Goal: Task Accomplishment & Management: Use online tool/utility

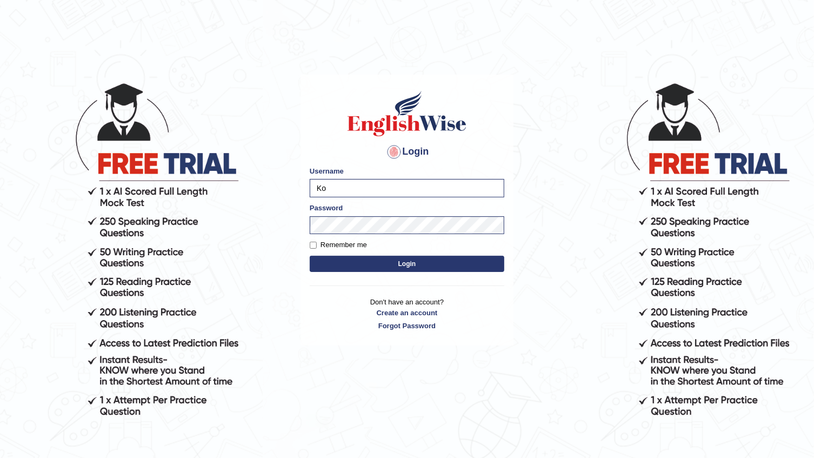
type input "K"
type input "a"
type input "Abanoubsaid"
click at [568, 260] on body "Login Please fix the following errors: Username Abanoubsaid Password Remember m…" at bounding box center [407, 270] width 814 height 458
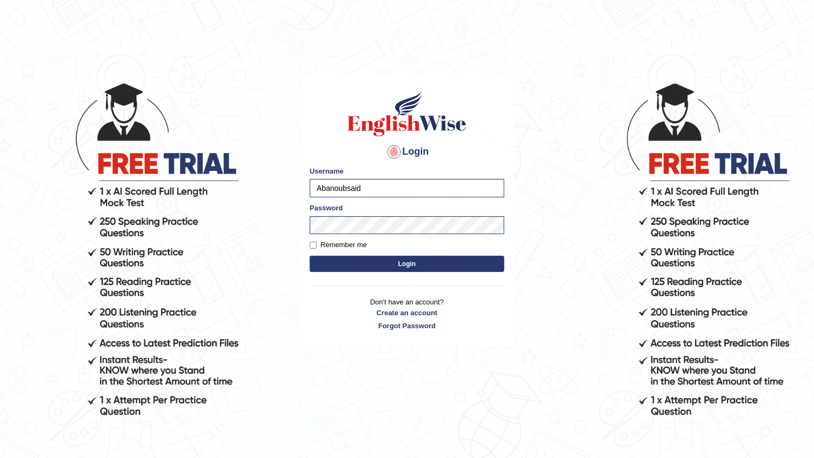
click at [475, 265] on button "Login" at bounding box center [407, 264] width 195 height 16
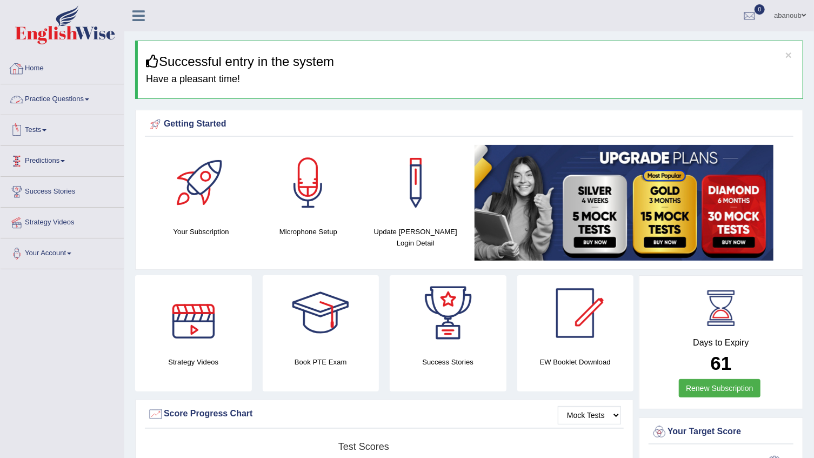
click at [70, 98] on link "Practice Questions" at bounding box center [62, 97] width 123 height 27
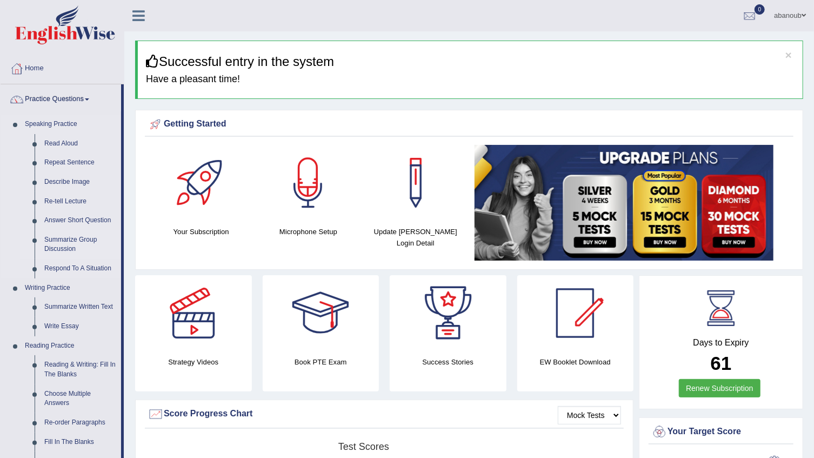
click at [77, 237] on link "Summarize Group Discussion" at bounding box center [80, 244] width 82 height 29
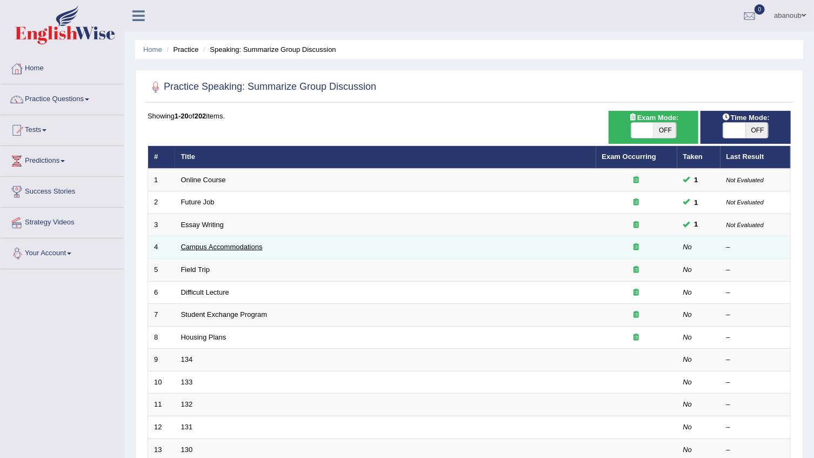
click at [197, 248] on link "Campus Accommodations" at bounding box center [222, 247] width 82 height 8
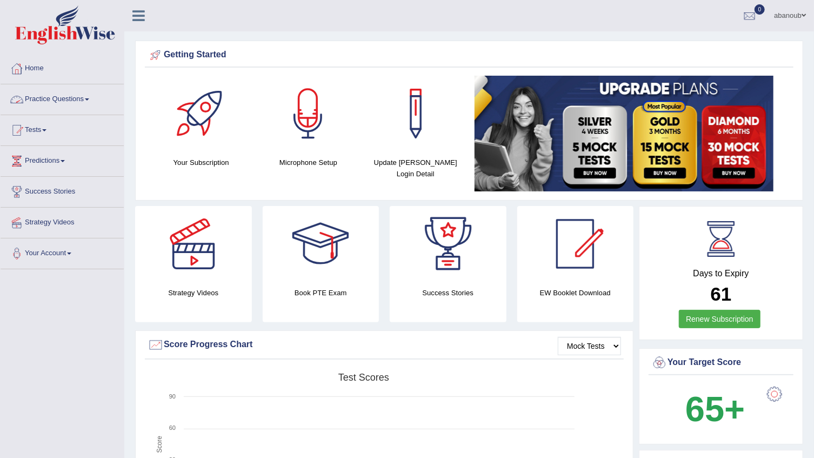
click at [86, 99] on link "Practice Questions" at bounding box center [62, 97] width 123 height 27
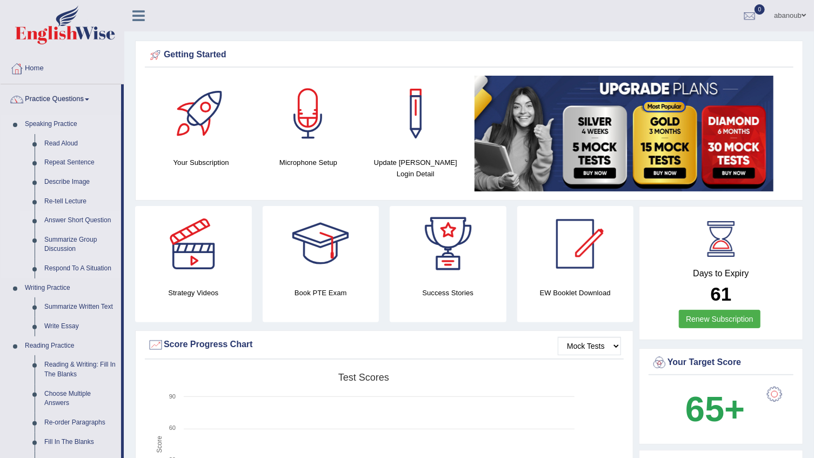
click at [91, 216] on link "Answer Short Question" at bounding box center [80, 220] width 82 height 19
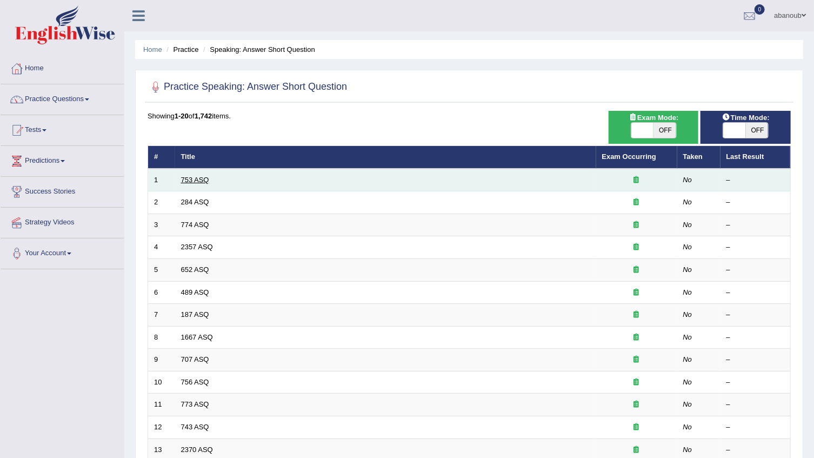
click at [195, 176] on link "753 ASQ" at bounding box center [195, 180] width 28 height 8
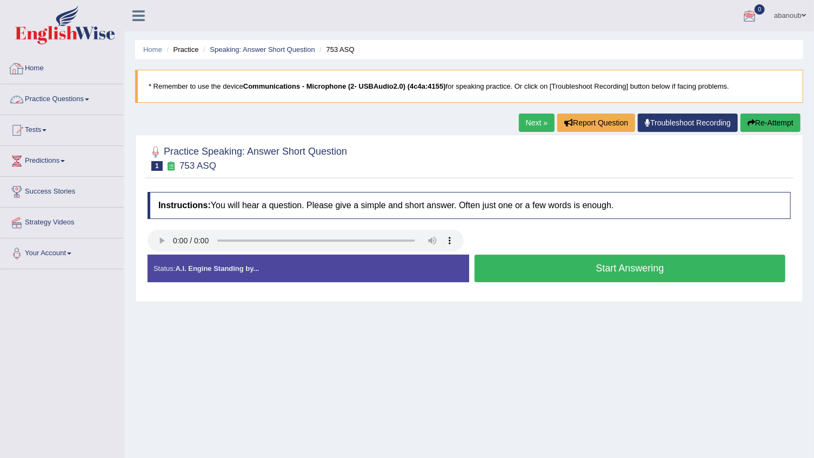
click at [42, 65] on link "Home" at bounding box center [62, 67] width 123 height 27
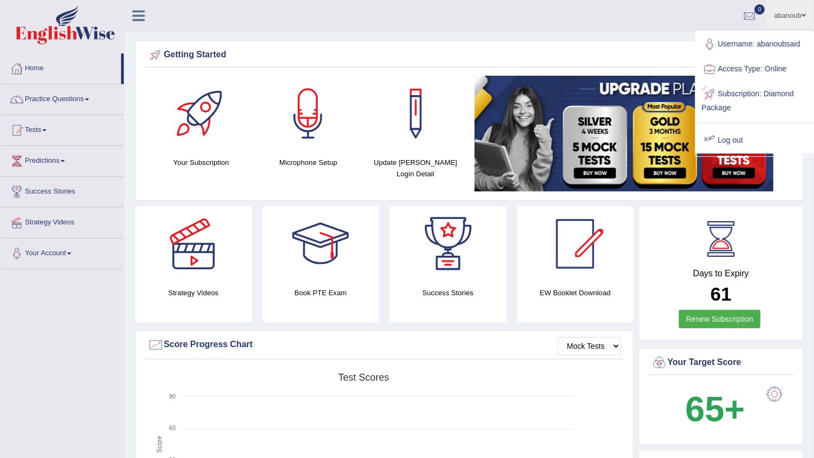
click at [720, 137] on link "Log out" at bounding box center [755, 140] width 117 height 25
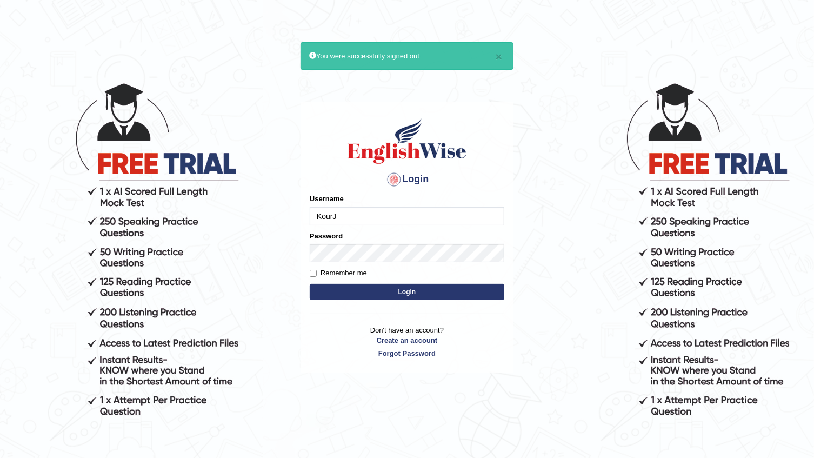
type input "KourJ"
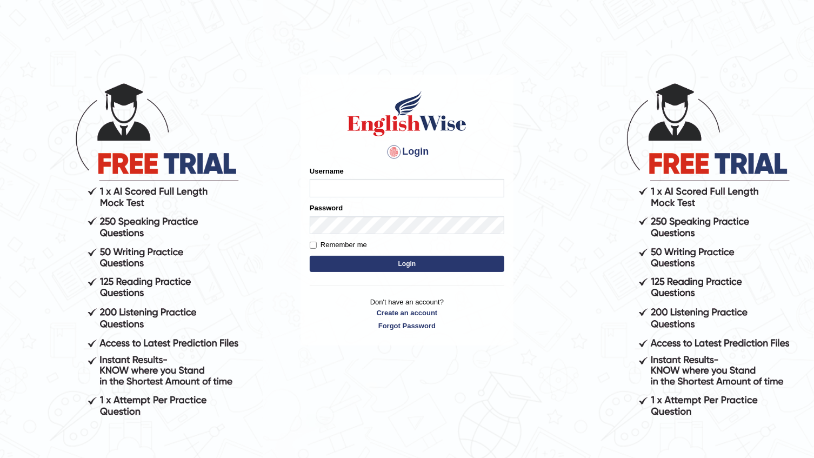
type input "KourJ"
click at [450, 260] on button "Login" at bounding box center [407, 264] width 195 height 16
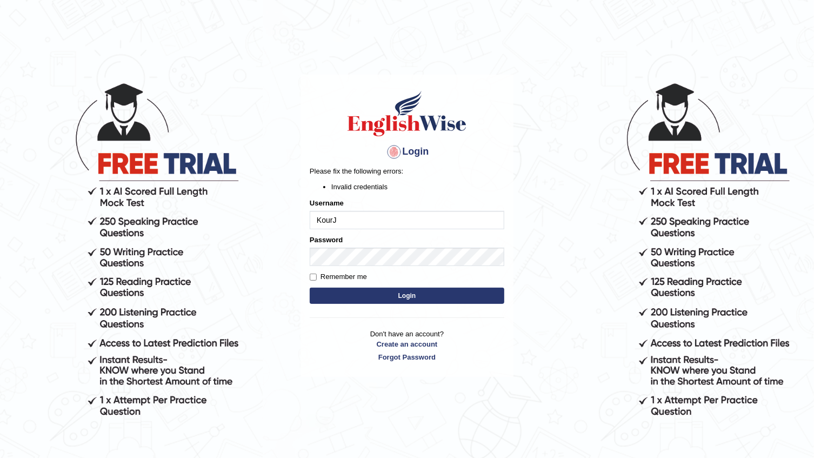
click at [359, 224] on input "KourJ" at bounding box center [407, 220] width 195 height 18
type input "K"
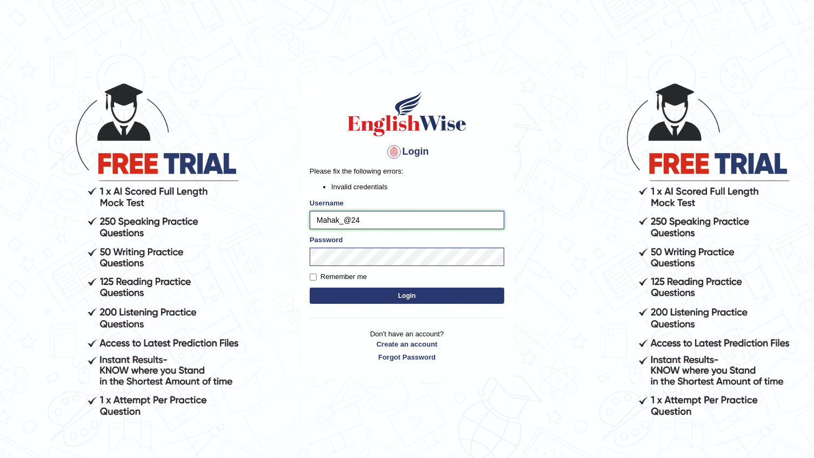
click at [348, 219] on input "Mahak_@24" at bounding box center [407, 220] width 195 height 18
type input "Mahak_a24"
click at [388, 296] on button "Login" at bounding box center [407, 296] width 195 height 16
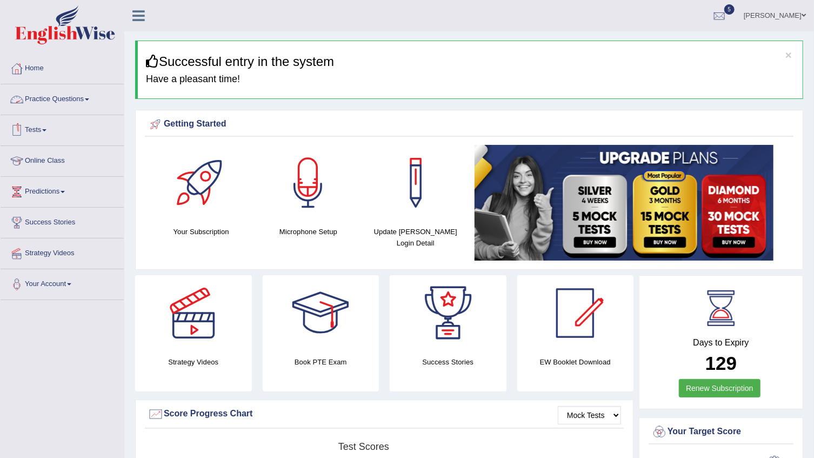
click at [48, 102] on link "Practice Questions" at bounding box center [62, 97] width 123 height 27
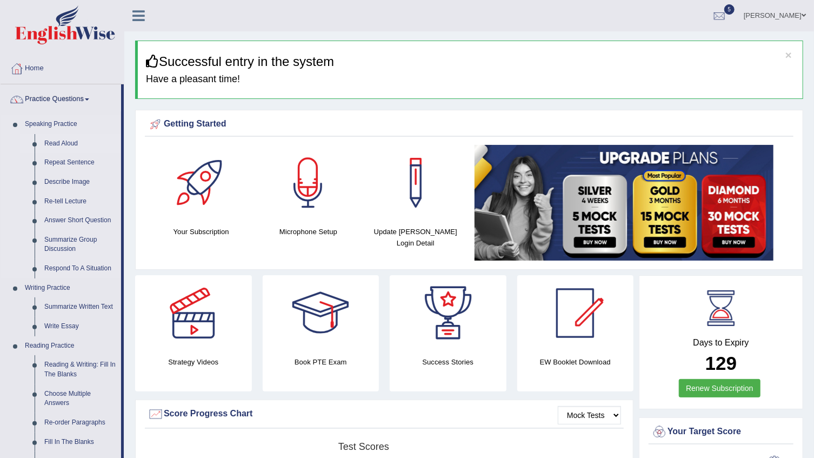
click at [69, 145] on link "Read Aloud" at bounding box center [80, 143] width 82 height 19
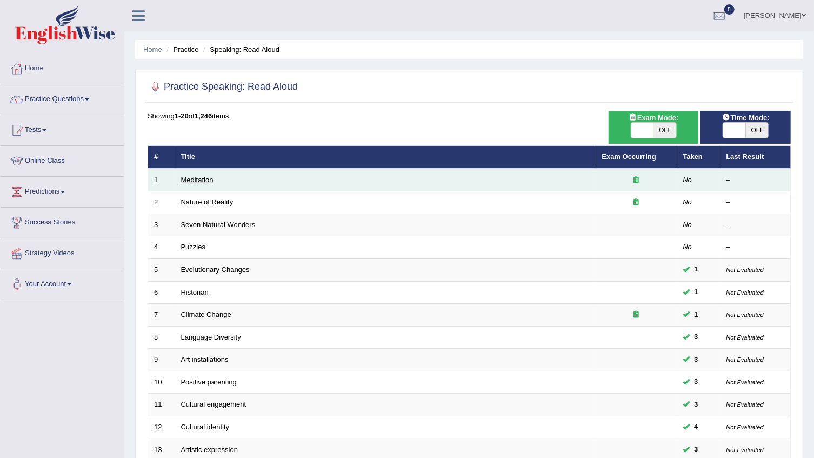
click at [194, 177] on link "Meditation" at bounding box center [197, 180] width 32 height 8
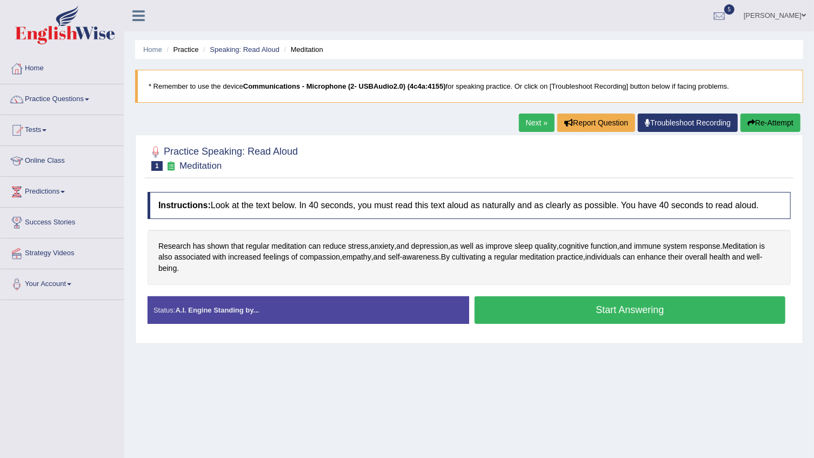
click at [640, 309] on button "Start Answering" at bounding box center [630, 310] width 311 height 28
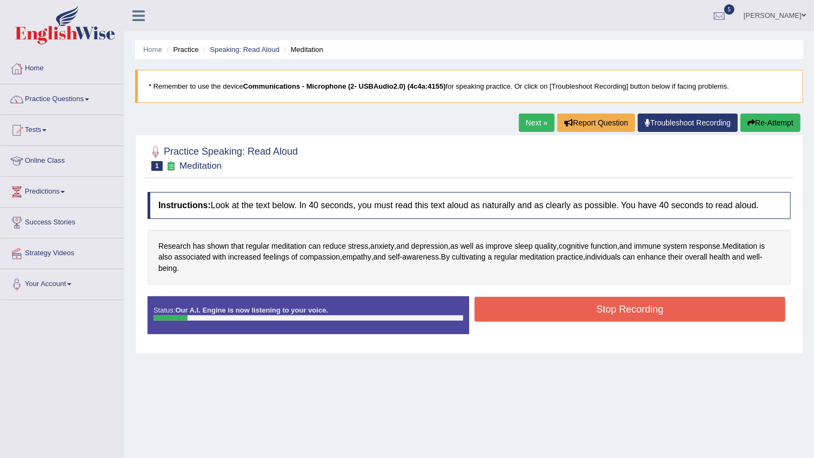
click at [542, 305] on button "Stop Recording" at bounding box center [630, 309] width 311 height 25
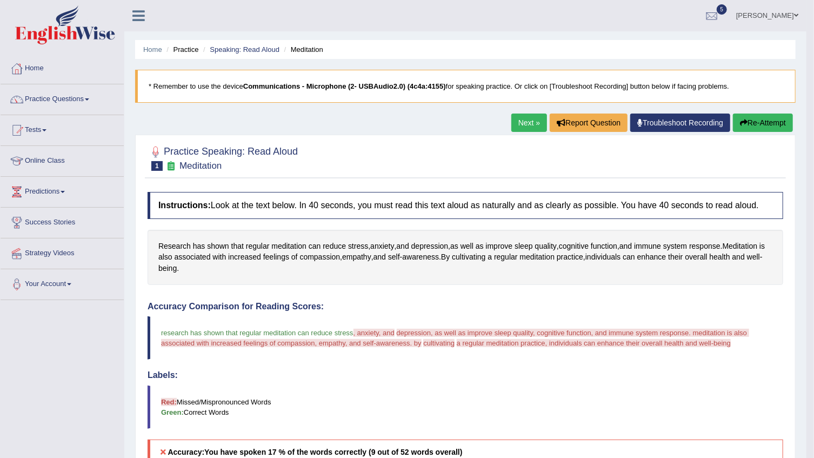
click at [791, 11] on link "[PERSON_NAME]" at bounding box center [767, 14] width 78 height 28
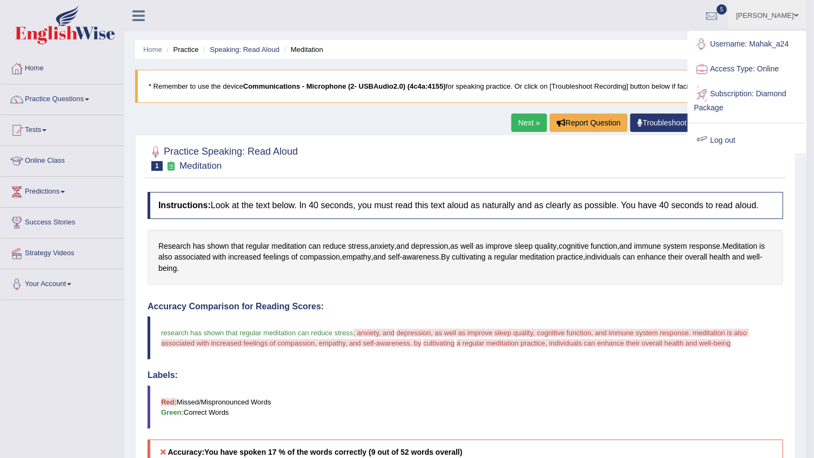
click at [714, 141] on link "Log out" at bounding box center [747, 140] width 117 height 25
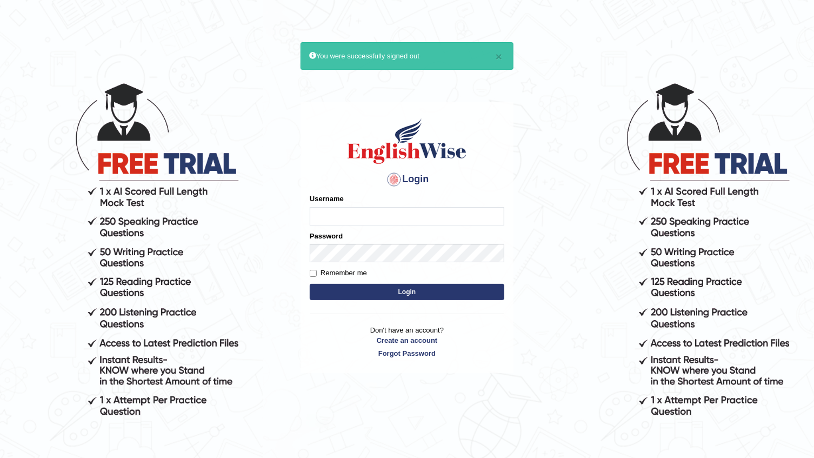
type input "KourJ"
click at [346, 221] on input "KourJ" at bounding box center [407, 216] width 195 height 18
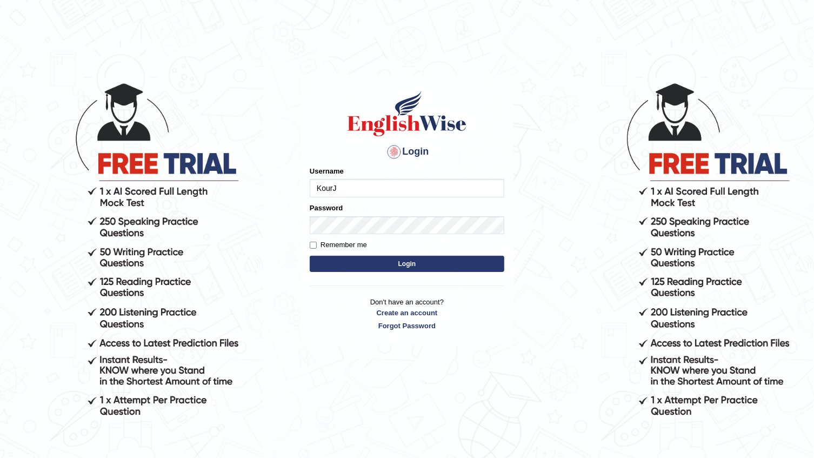
click at [341, 189] on input "KourJ" at bounding box center [407, 188] width 195 height 18
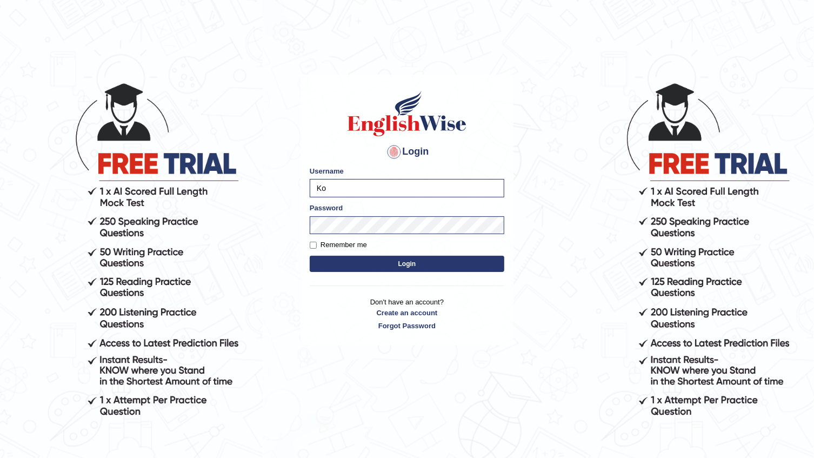
type input "K"
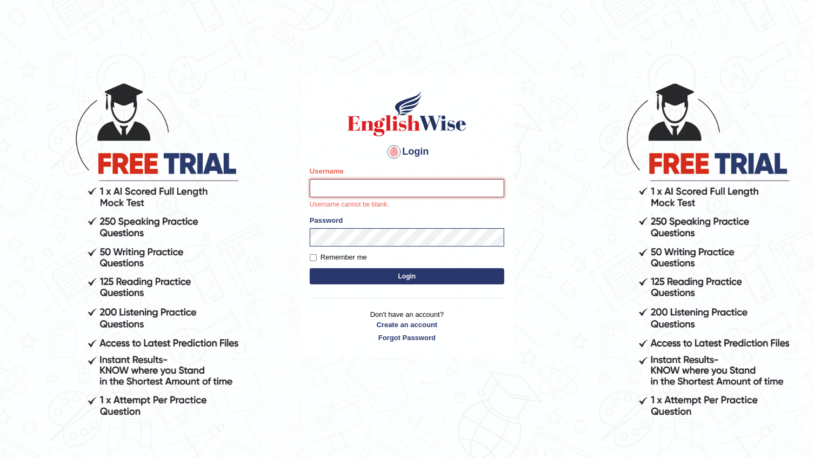
click at [413, 195] on input "Username" at bounding box center [407, 188] width 195 height 18
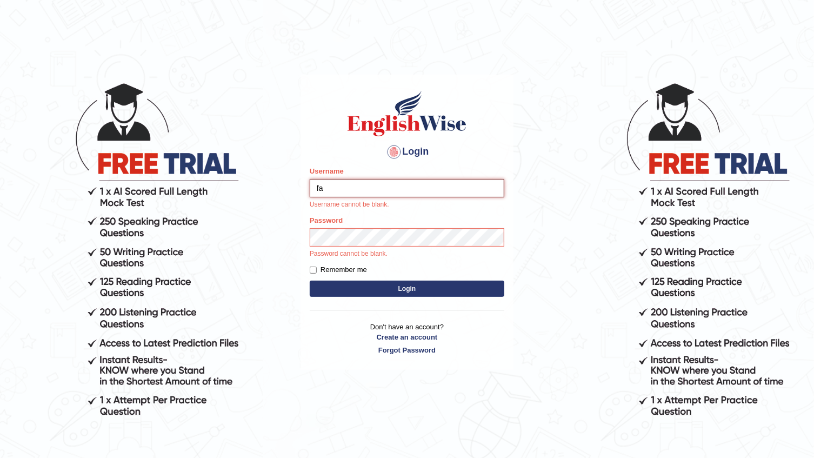
type input "f"
type input "yusuf123"
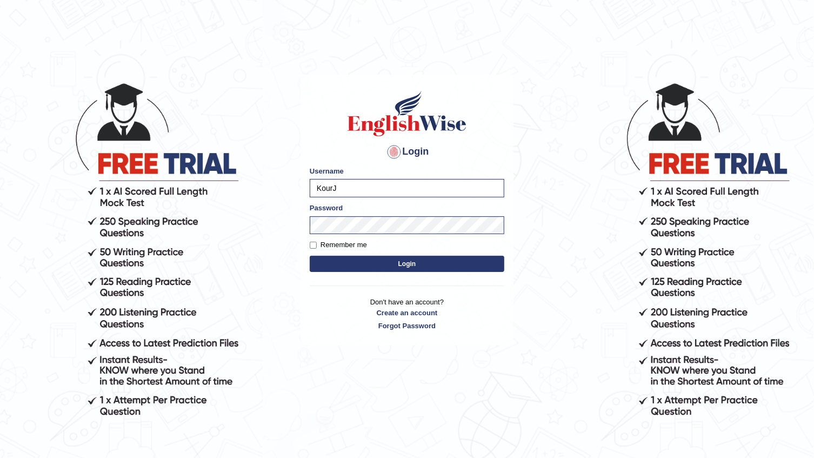
click at [339, 263] on button "Login" at bounding box center [407, 264] width 195 height 16
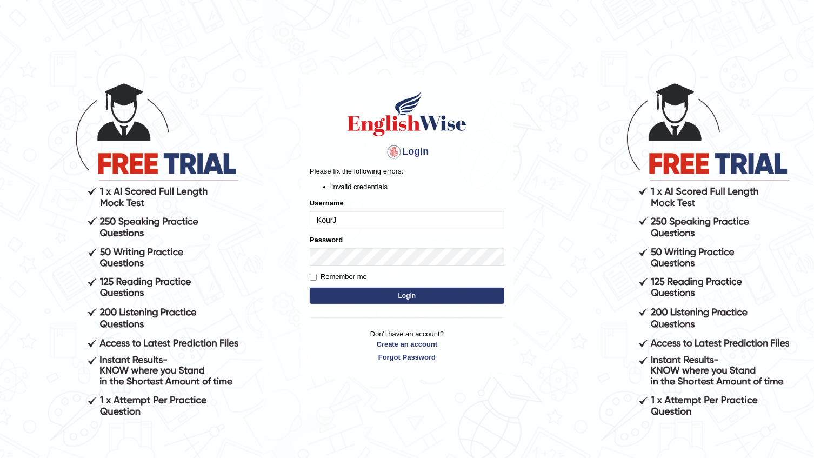
drag, startPoint x: 382, startPoint y: 203, endPoint x: 382, endPoint y: 223, distance: 20.6
click at [382, 223] on div "Username [PERSON_NAME]" at bounding box center [407, 213] width 195 height 31
click at [382, 223] on input "KourJ" at bounding box center [407, 220] width 195 height 18
type input "K"
click at [261, 315] on body "Login Please fix the following errors: Invalid credentials Username Password Re…" at bounding box center [407, 270] width 814 height 458
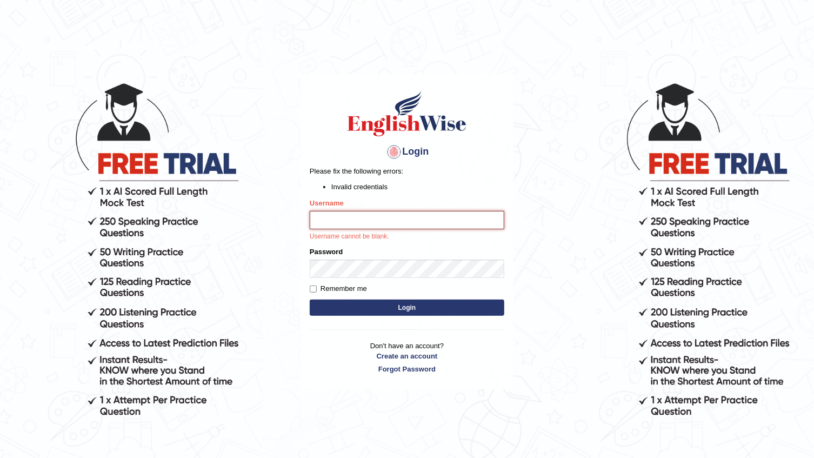
click at [360, 225] on input "Username" at bounding box center [407, 220] width 195 height 18
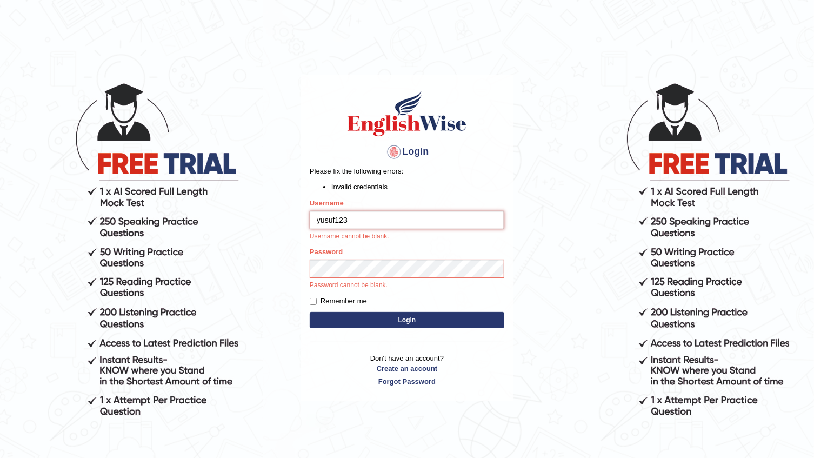
type input "yusuf123"
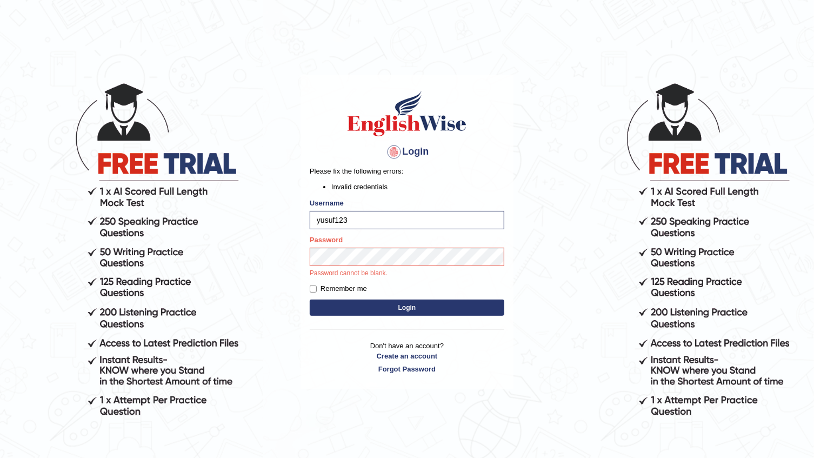
click at [368, 306] on button "Login" at bounding box center [407, 308] width 195 height 16
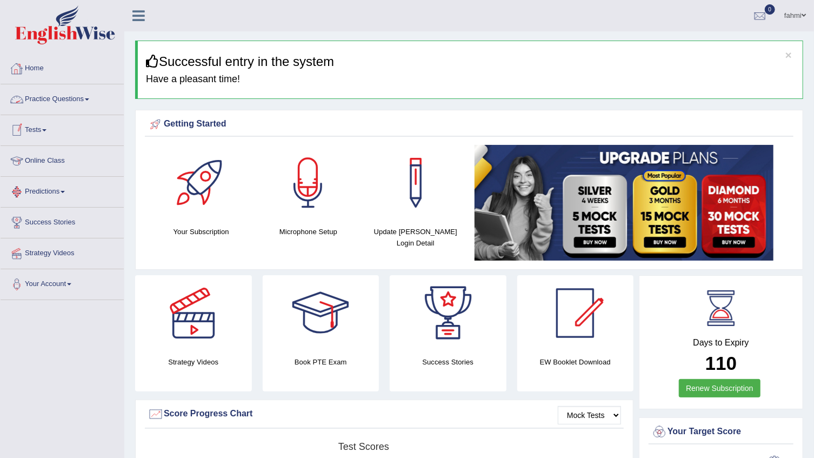
click at [61, 108] on link "Practice Questions" at bounding box center [62, 97] width 123 height 27
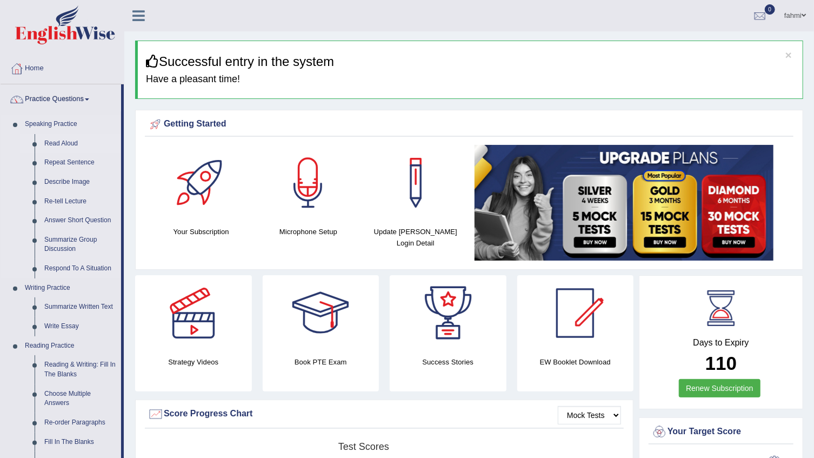
click at [56, 145] on link "Read Aloud" at bounding box center [80, 143] width 82 height 19
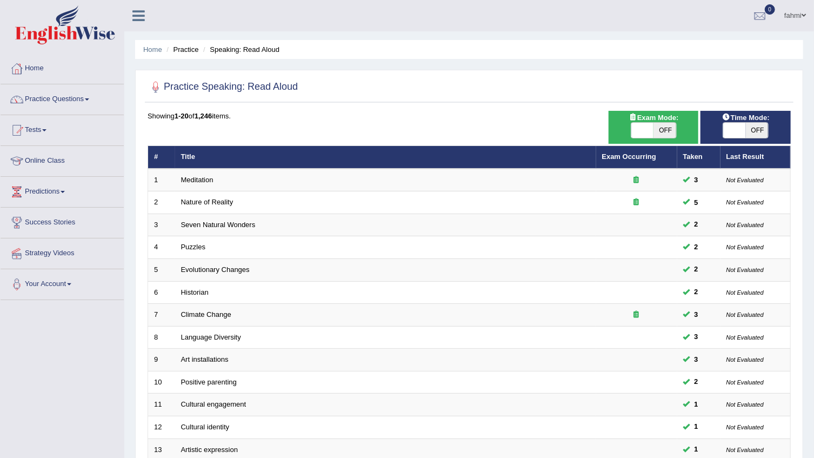
click at [216, 180] on td "Meditation" at bounding box center [385, 180] width 421 height 23
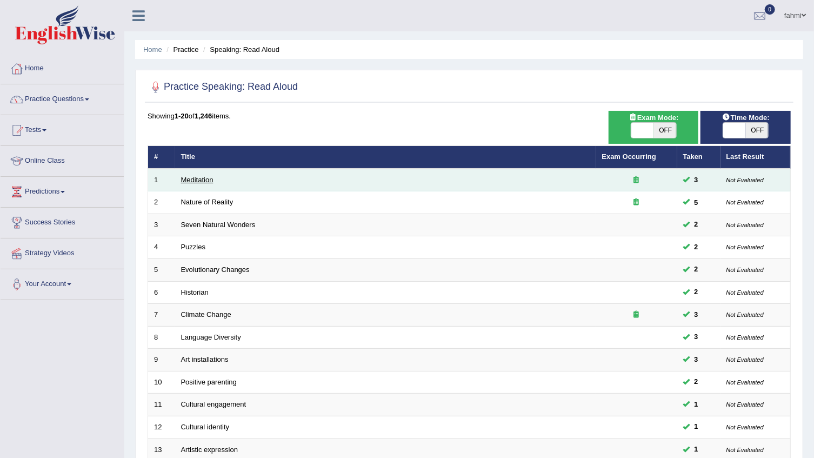
click at [191, 178] on link "Meditation" at bounding box center [197, 180] width 32 height 8
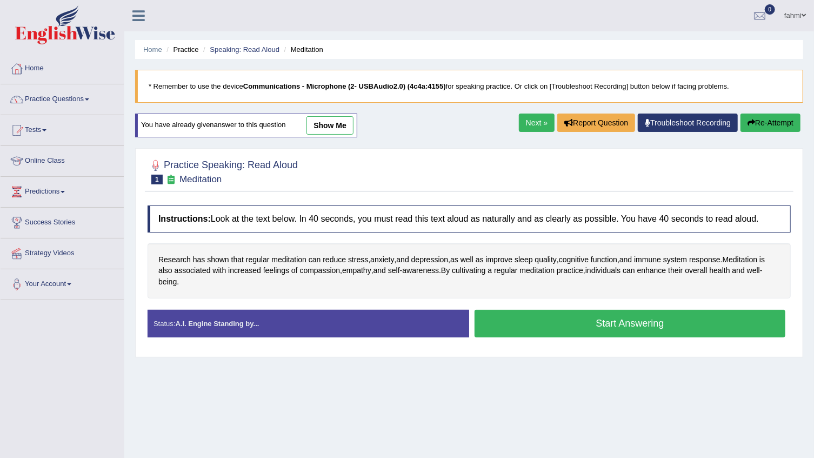
click at [569, 330] on button "Start Answering" at bounding box center [630, 324] width 311 height 28
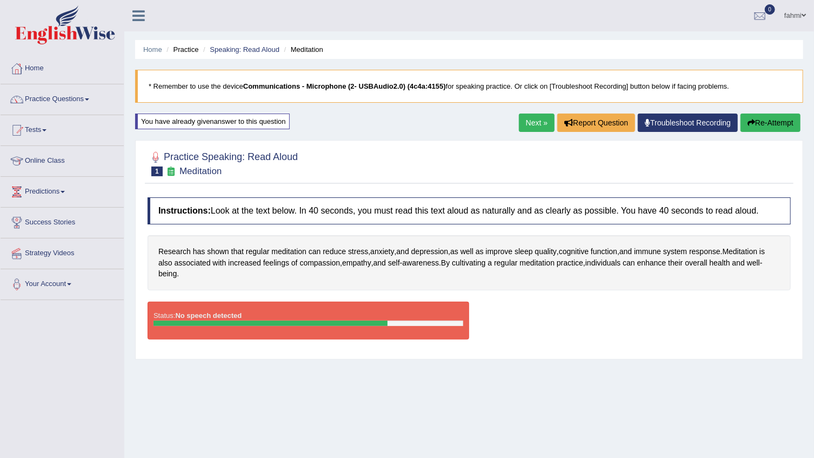
click at [75, 98] on link "Practice Questions" at bounding box center [62, 97] width 123 height 27
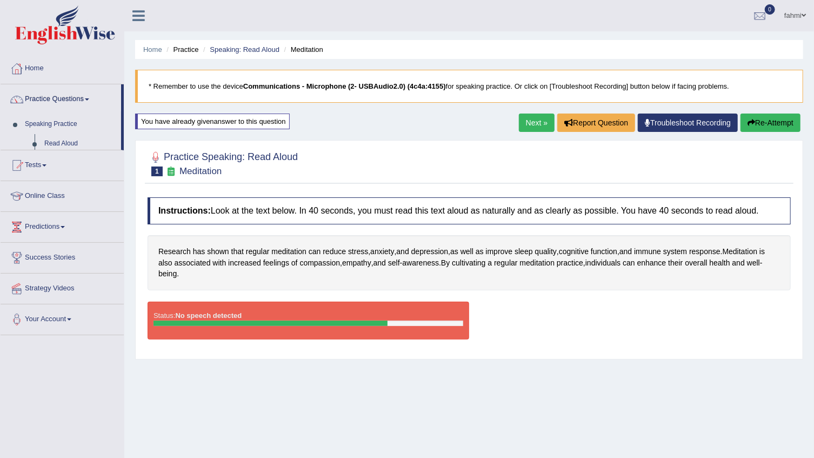
click at [75, 98] on link "Practice Questions" at bounding box center [61, 97] width 121 height 27
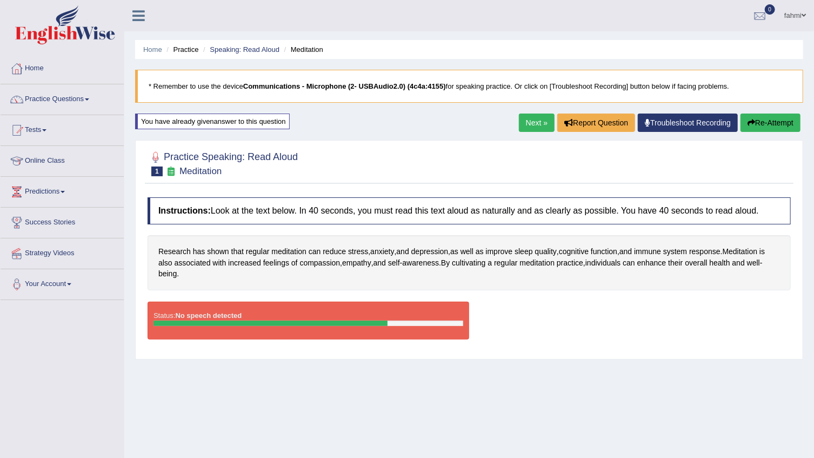
click at [75, 98] on link "Practice Questions" at bounding box center [62, 97] width 123 height 27
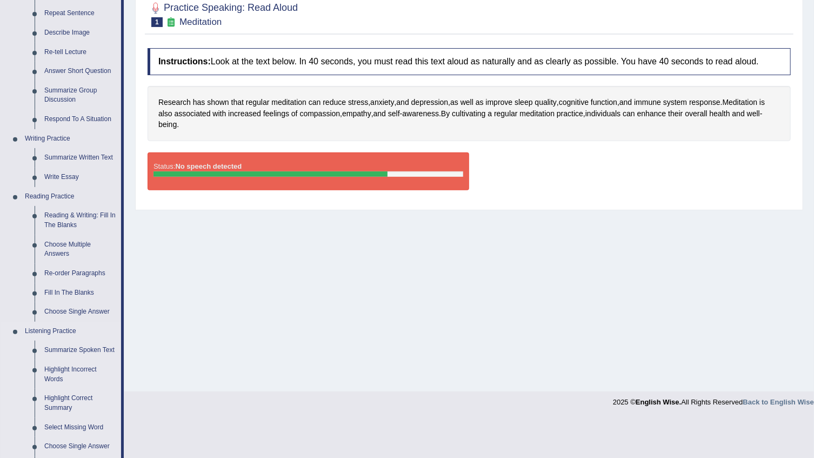
scroll to position [49, 0]
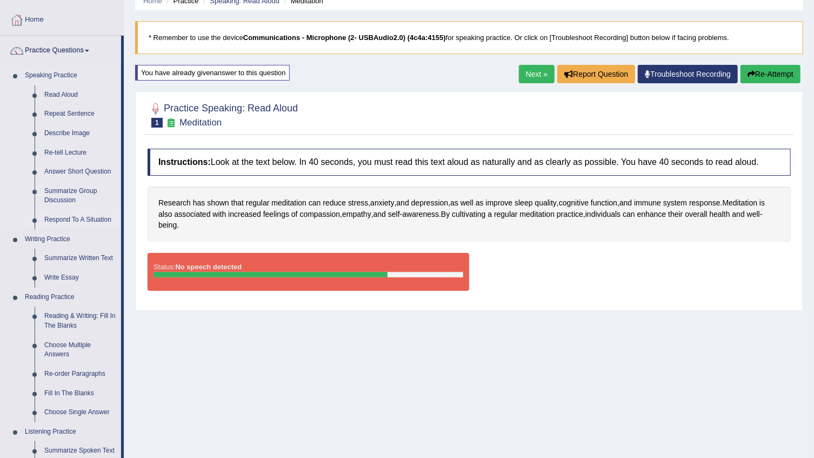
click at [64, 217] on link "Respond To A Situation" at bounding box center [80, 219] width 82 height 19
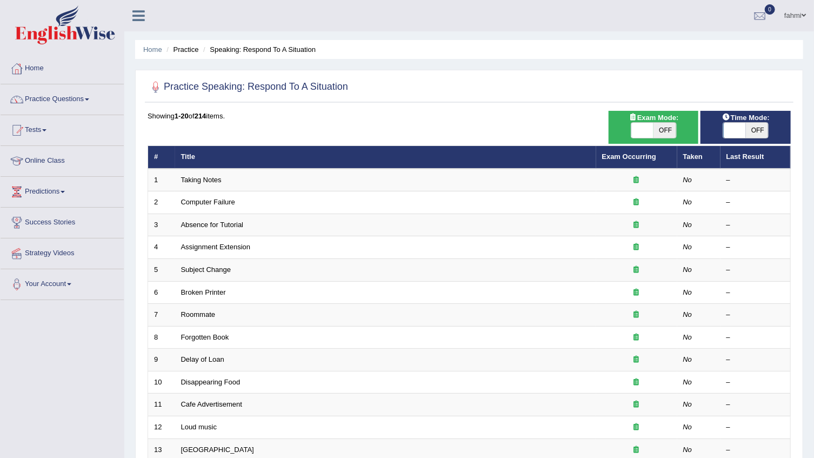
click at [217, 184] on link "Taking Notes" at bounding box center [201, 180] width 41 height 8
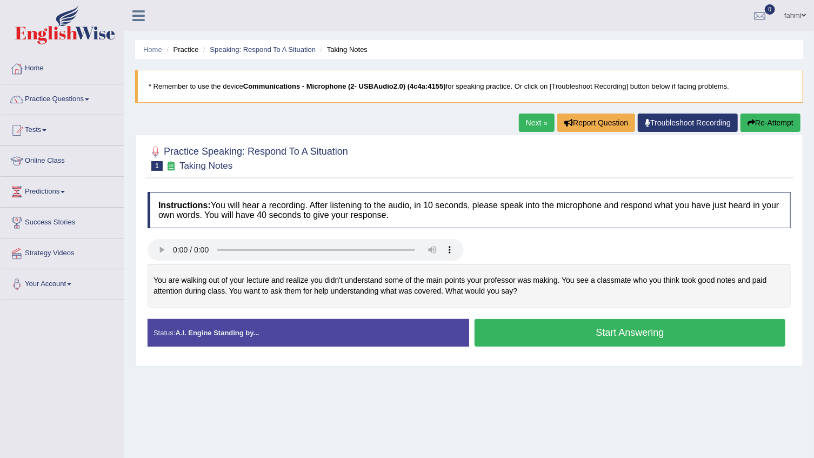
click at [509, 326] on button "Start Answering" at bounding box center [630, 333] width 311 height 28
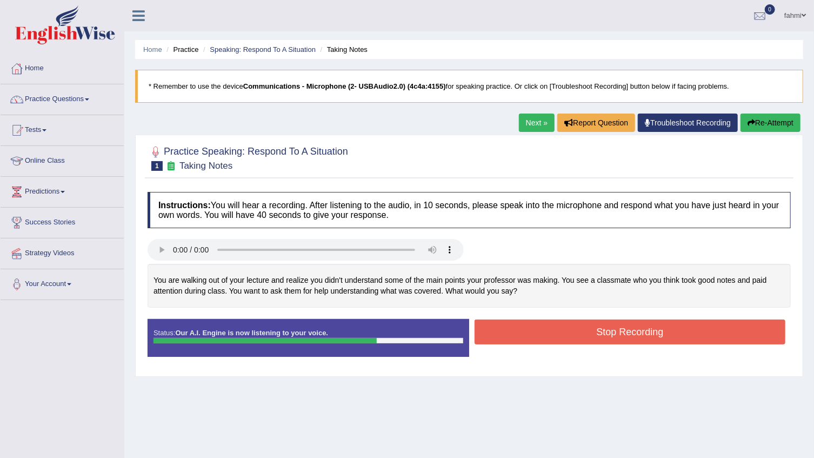
click at [510, 327] on button "Stop Recording" at bounding box center [630, 332] width 311 height 25
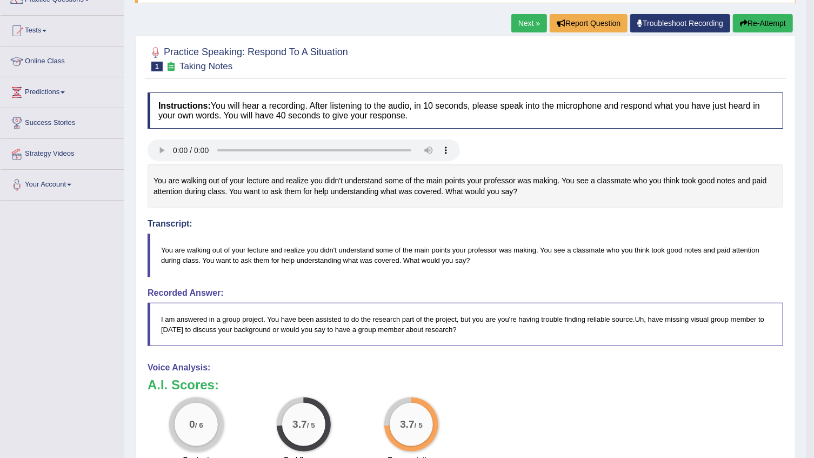
scroll to position [49, 0]
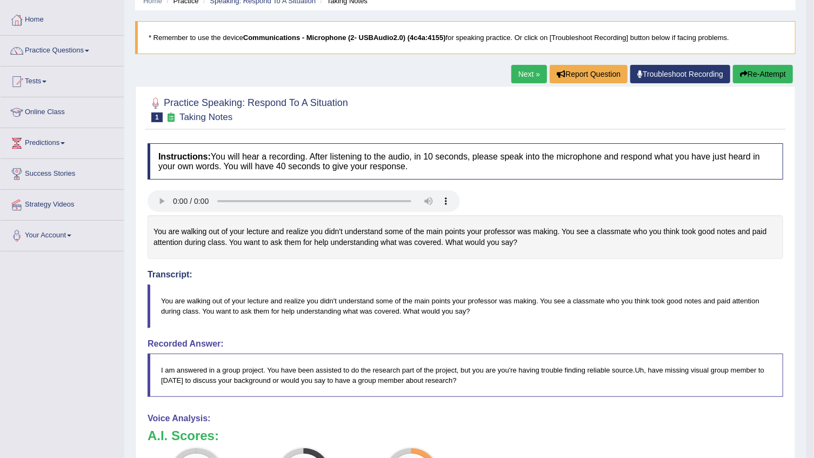
click at [515, 70] on link "Next »" at bounding box center [530, 74] width 36 height 18
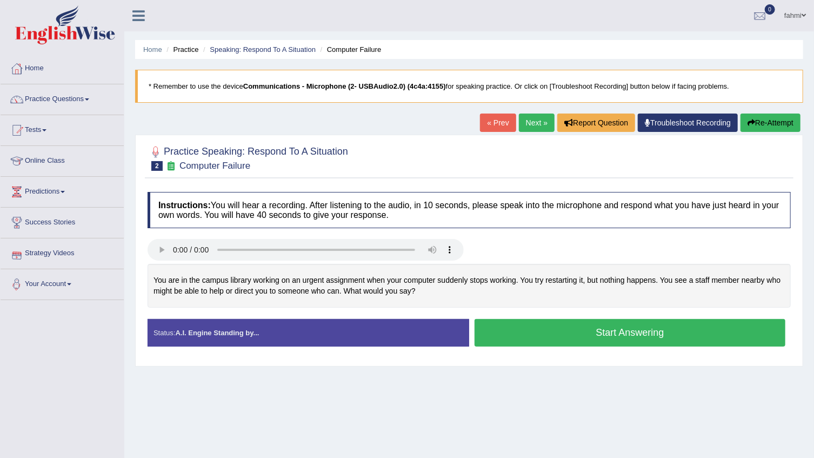
click at [652, 334] on button "Start Answering" at bounding box center [630, 333] width 311 height 28
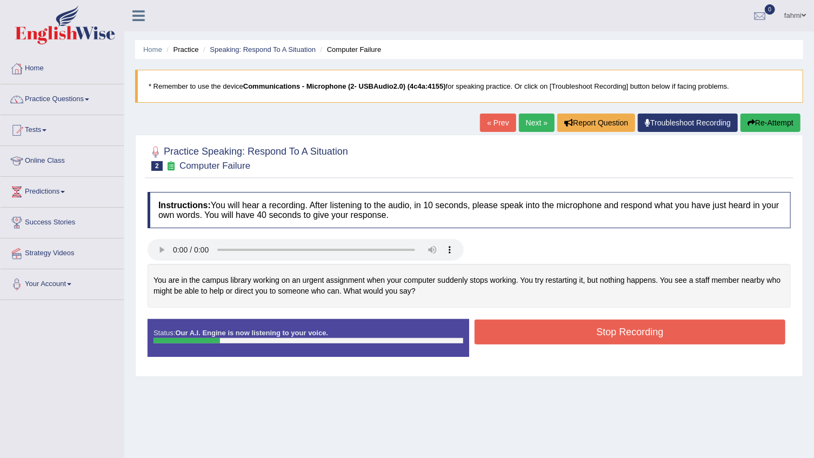
click at [652, 334] on button "Stop Recording" at bounding box center [630, 332] width 311 height 25
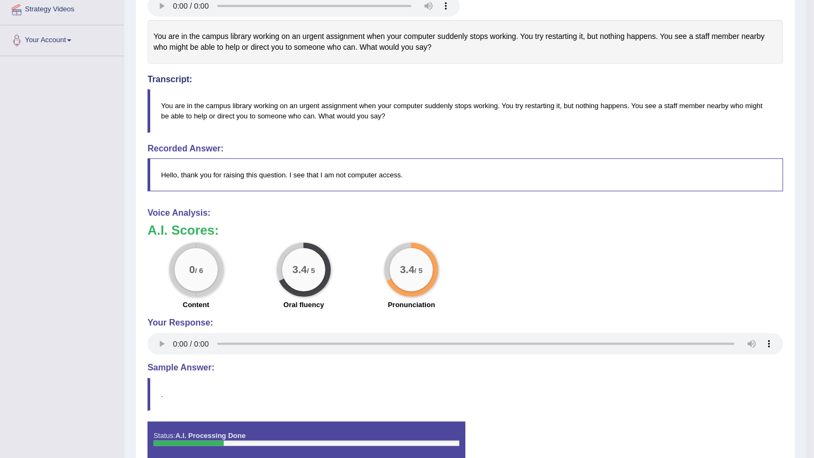
scroll to position [103, 0]
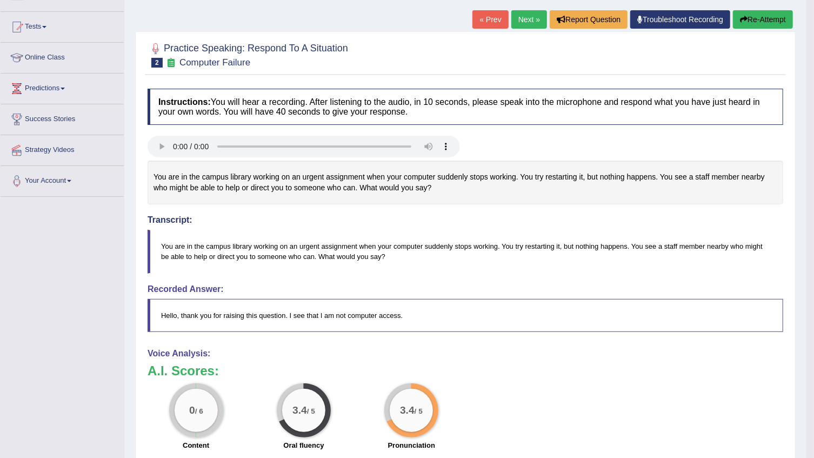
click at [763, 16] on button "Re-Attempt" at bounding box center [763, 19] width 60 height 18
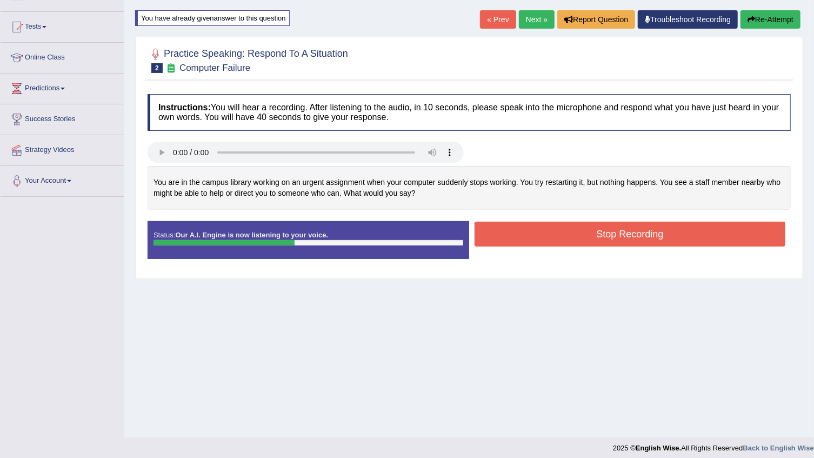
click at [627, 241] on button "Stop Recording" at bounding box center [630, 234] width 311 height 25
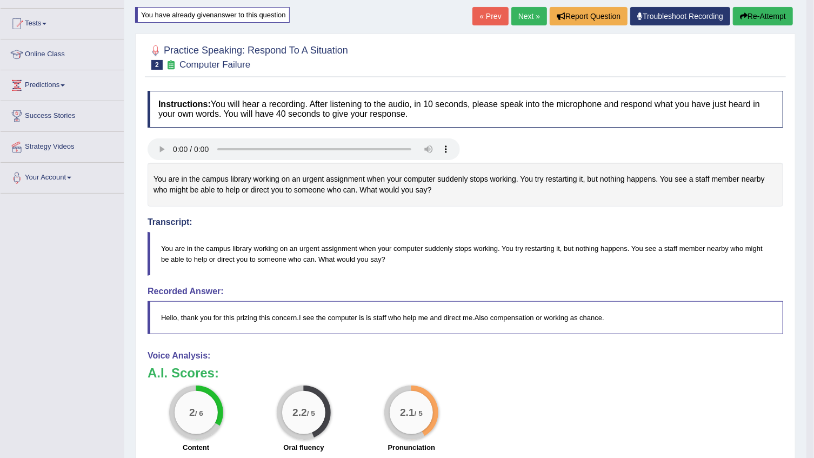
scroll to position [54, 0]
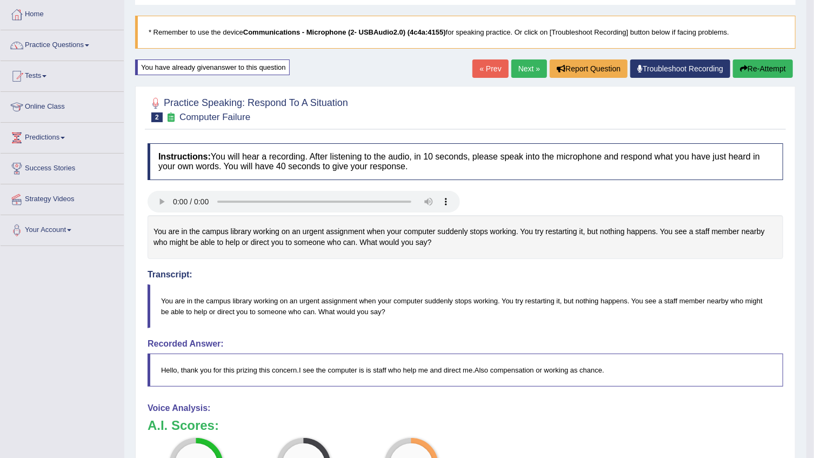
click at [522, 70] on link "Next »" at bounding box center [530, 68] width 36 height 18
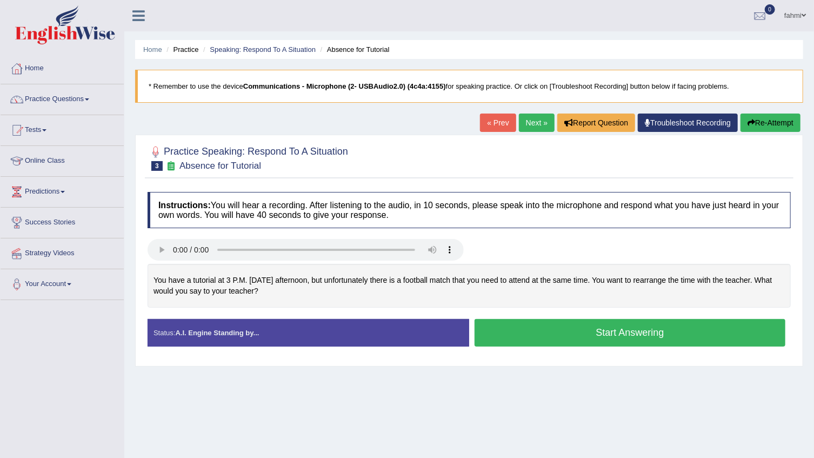
click at [183, 261] on div at bounding box center [306, 251] width 316 height 24
click at [579, 327] on button "Start Answering" at bounding box center [630, 333] width 311 height 28
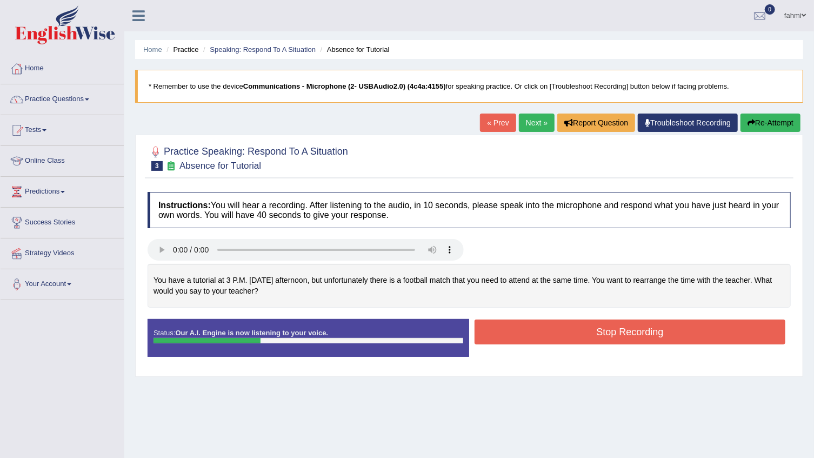
click at [579, 327] on button "Stop Recording" at bounding box center [630, 332] width 311 height 25
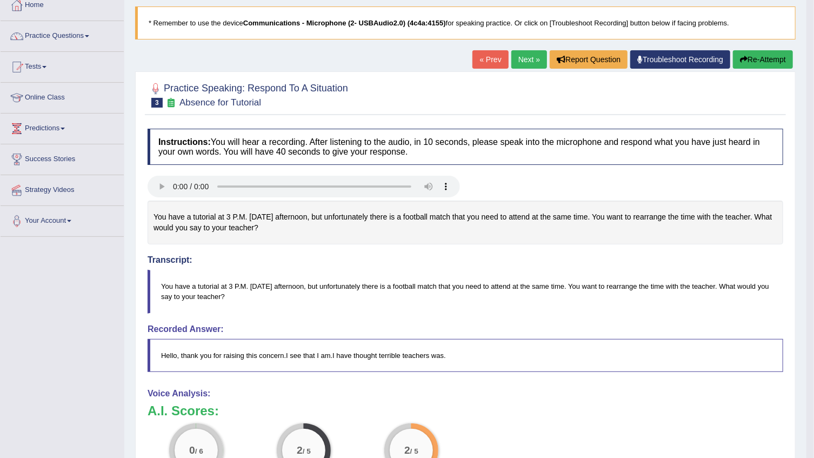
scroll to position [49, 0]
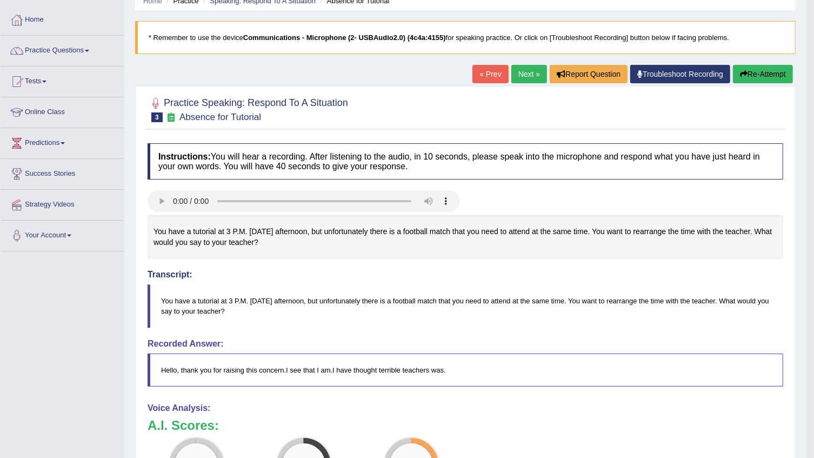
click at [767, 72] on button "Re-Attempt" at bounding box center [763, 74] width 60 height 18
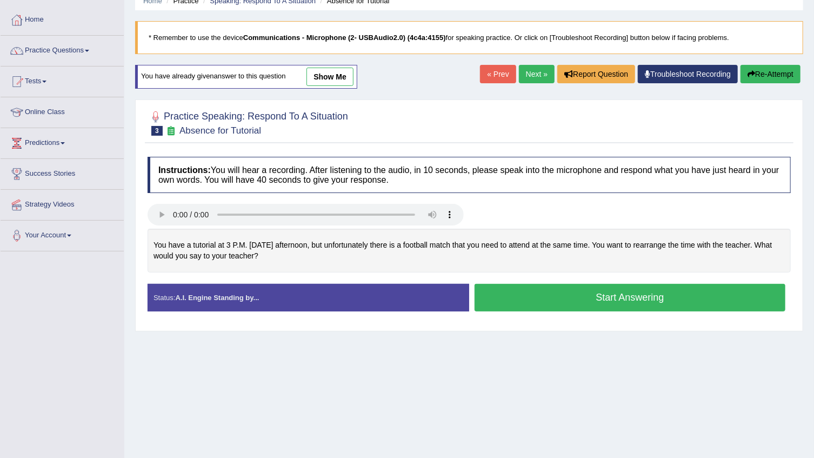
click at [533, 295] on button "Start Answering" at bounding box center [630, 298] width 311 height 28
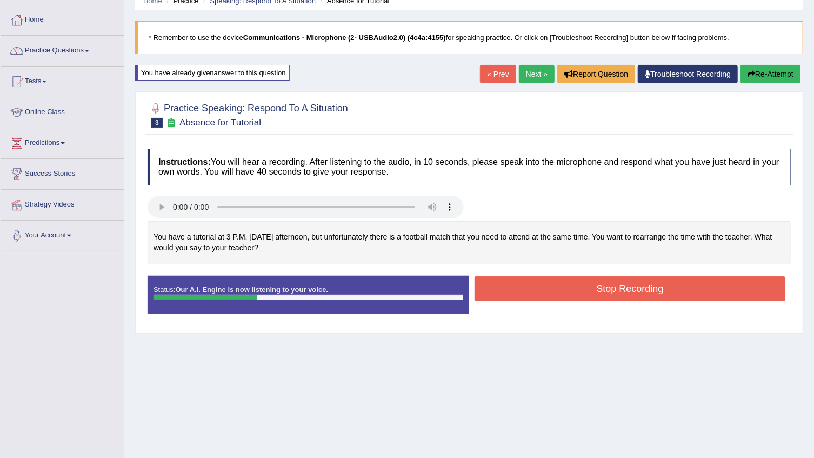
click at [533, 295] on button "Stop Recording" at bounding box center [630, 288] width 311 height 25
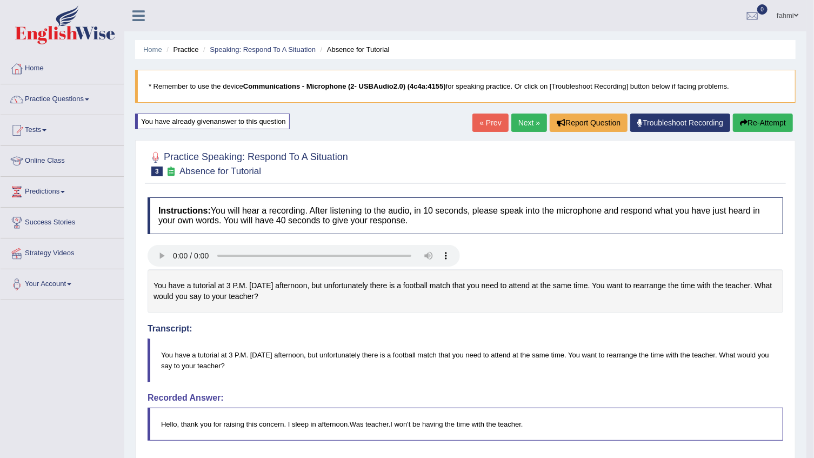
click at [769, 124] on button "Re-Attempt" at bounding box center [763, 123] width 60 height 18
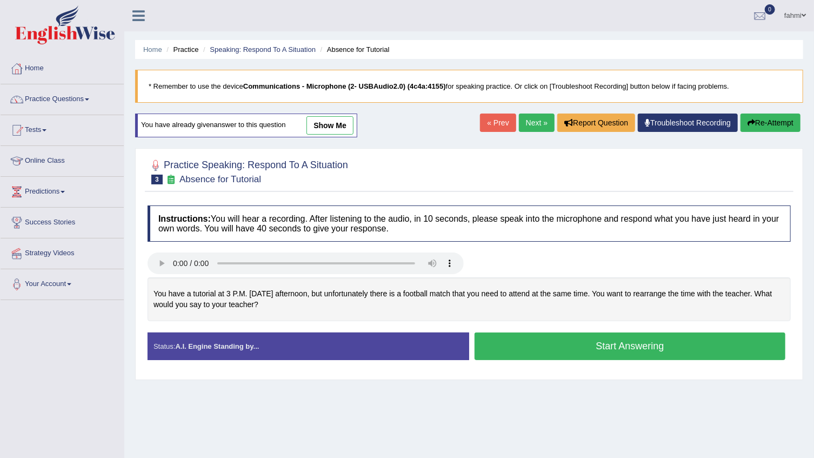
click at [558, 353] on button "Start Answering" at bounding box center [630, 347] width 311 height 28
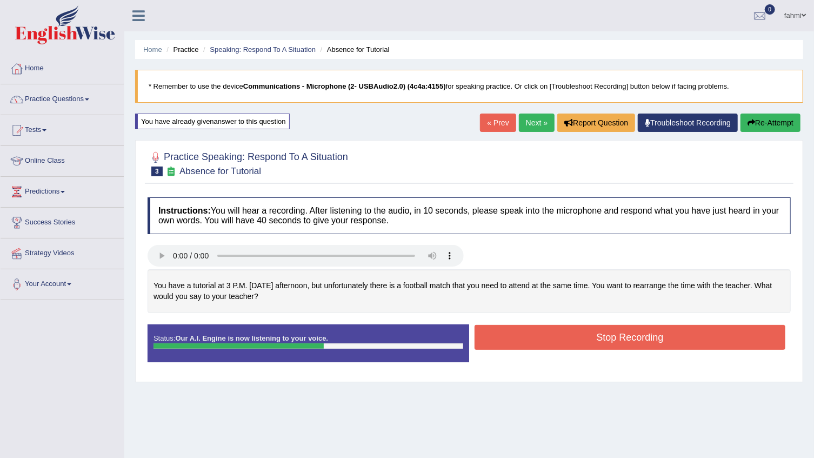
click at [571, 328] on button "Stop Recording" at bounding box center [630, 337] width 311 height 25
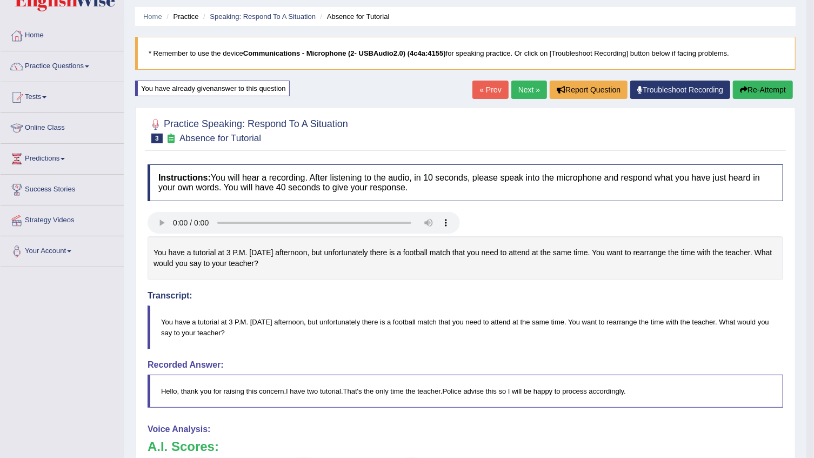
scroll to position [98, 0]
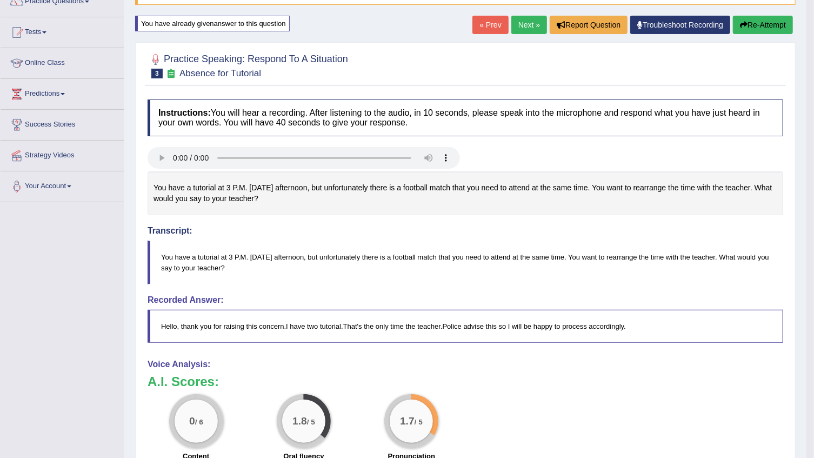
click at [535, 26] on link "Next »" at bounding box center [530, 25] width 36 height 18
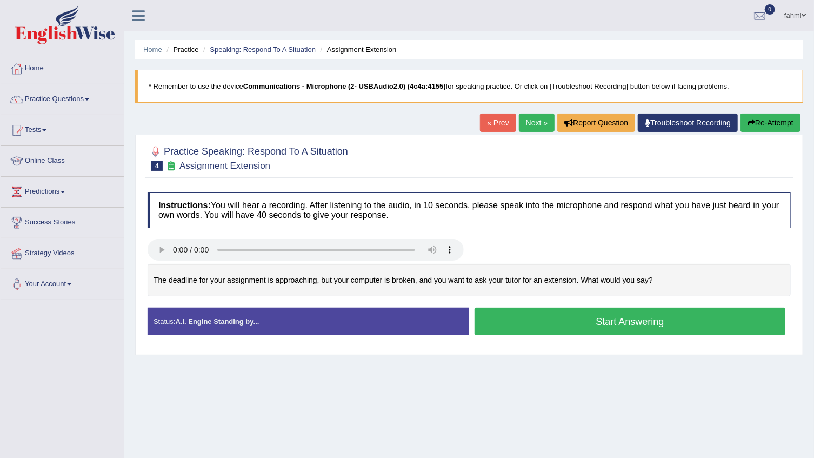
click at [454, 314] on div "Status: A.I. Engine Standing by..." at bounding box center [309, 322] width 322 height 28
click at [532, 317] on button "Start Answering" at bounding box center [630, 322] width 311 height 28
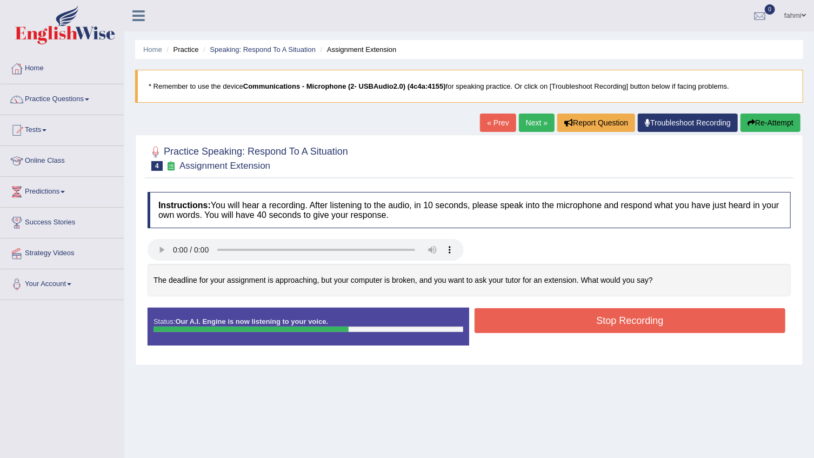
click at [527, 317] on button "Stop Recording" at bounding box center [630, 320] width 311 height 25
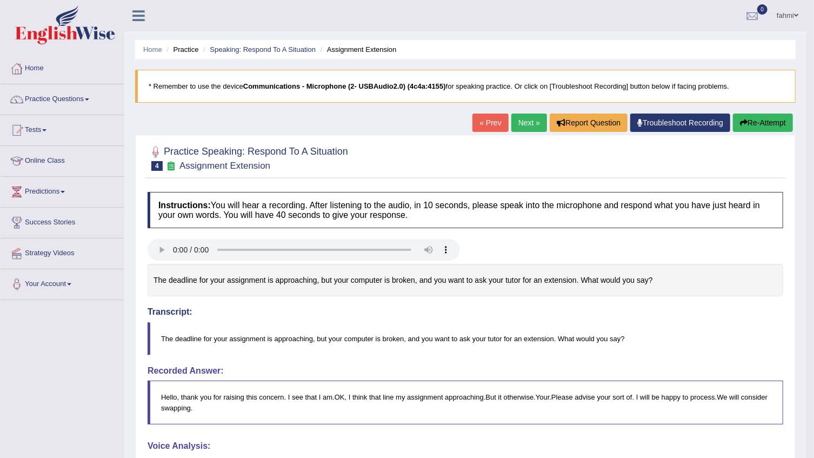
click at [525, 123] on link "Next »" at bounding box center [530, 123] width 36 height 18
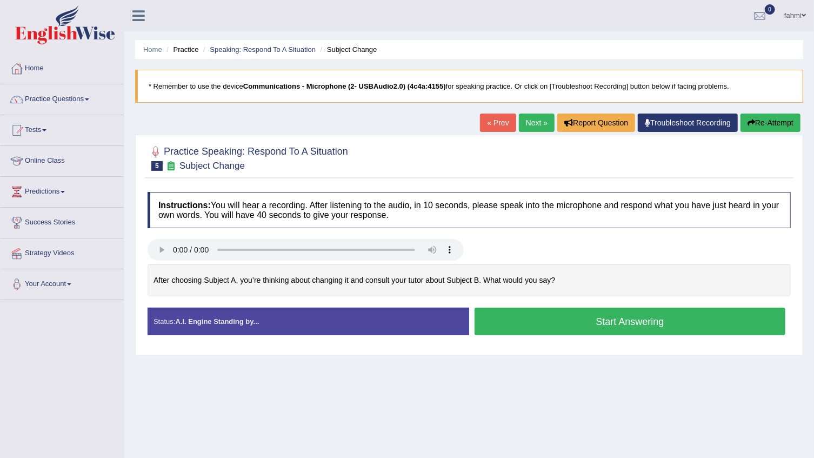
click at [667, 328] on button "Start Answering" at bounding box center [630, 322] width 311 height 28
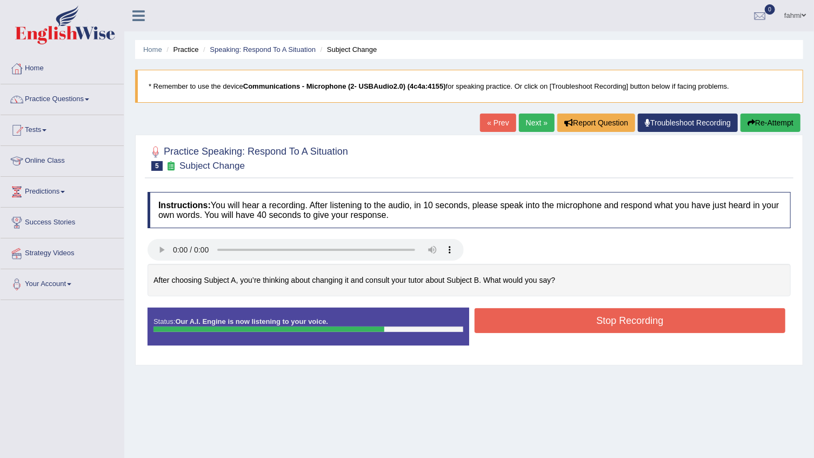
click at [667, 328] on button "Stop Recording" at bounding box center [630, 320] width 311 height 25
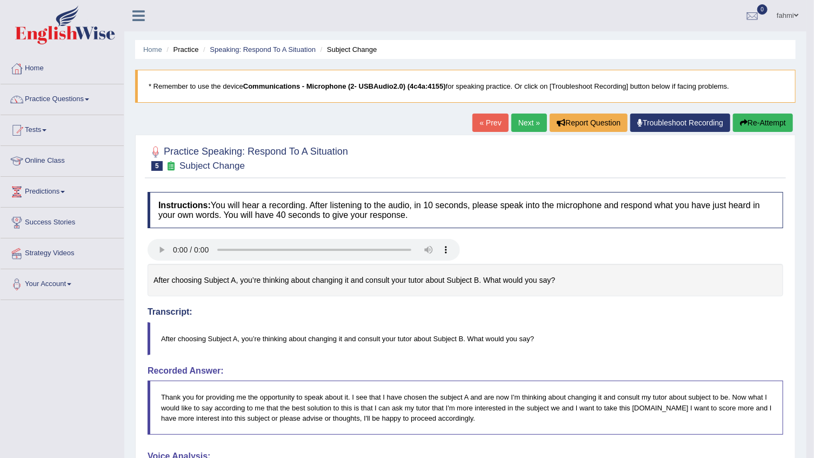
click at [521, 126] on link "Next »" at bounding box center [530, 123] width 36 height 18
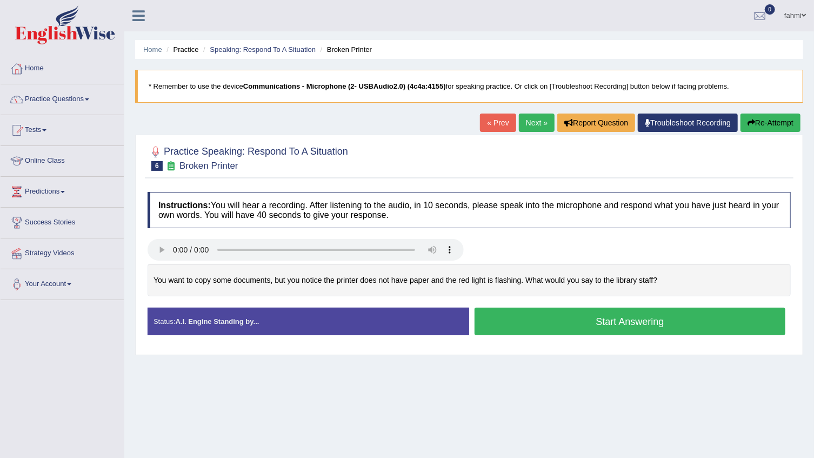
click at [533, 128] on link "Next »" at bounding box center [537, 123] width 36 height 18
click at [500, 319] on button "Start Answering" at bounding box center [630, 322] width 311 height 28
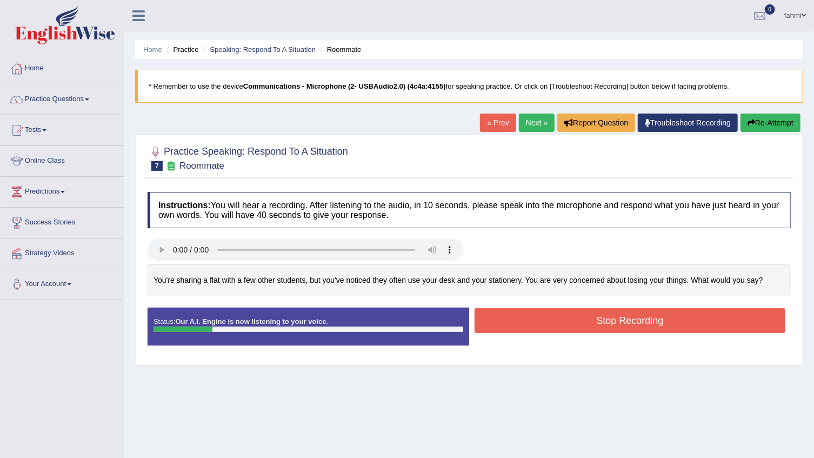
click at [500, 319] on button "Stop Recording" at bounding box center [630, 320] width 311 height 25
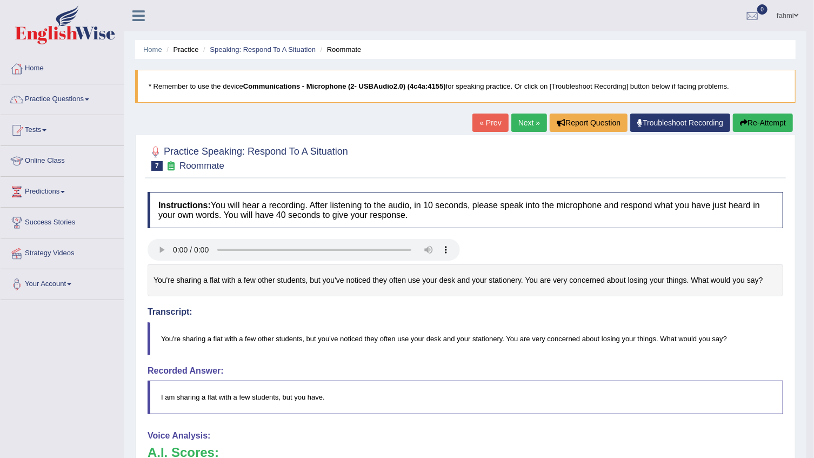
click at [786, 122] on button "Re-Attempt" at bounding box center [763, 123] width 60 height 18
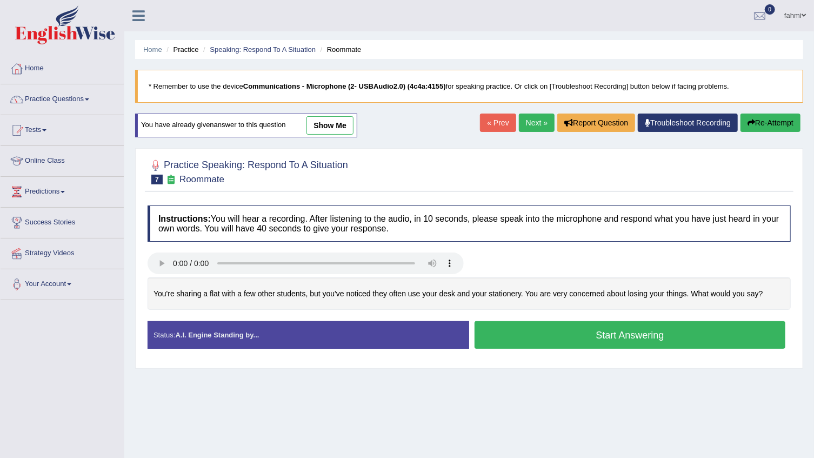
click at [584, 334] on button "Start Answering" at bounding box center [630, 335] width 311 height 28
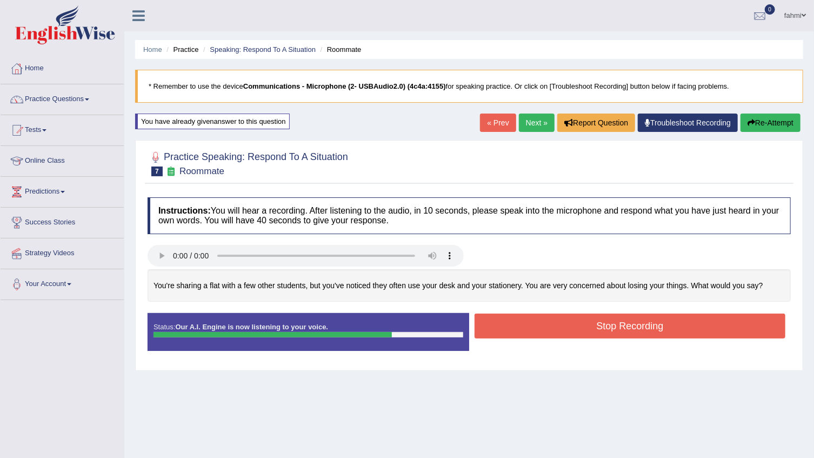
click at [595, 318] on button "Stop Recording" at bounding box center [630, 326] width 311 height 25
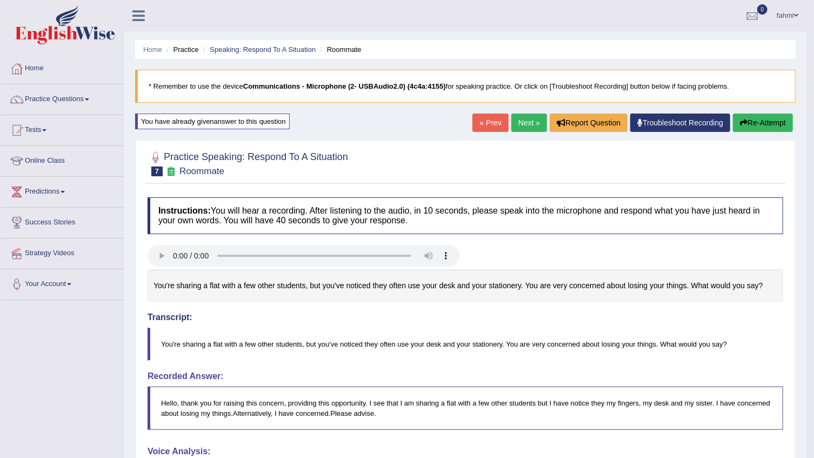
click at [773, 124] on button "Re-Attempt" at bounding box center [763, 123] width 60 height 18
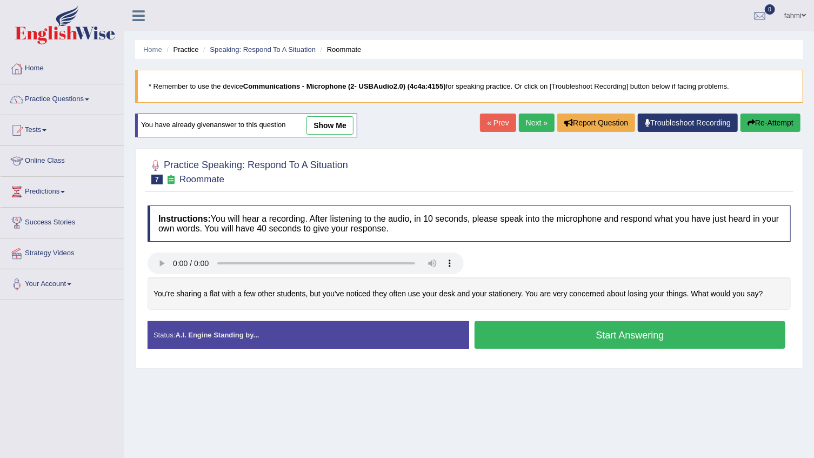
click at [523, 345] on button "Start Answering" at bounding box center [630, 335] width 311 height 28
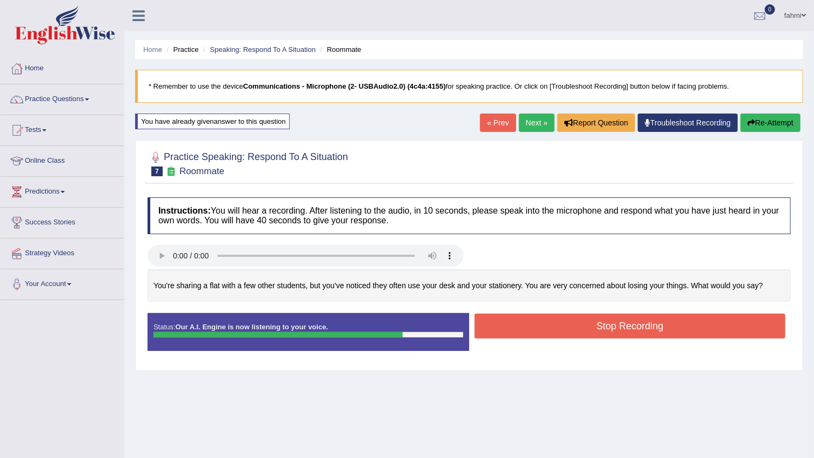
click at [513, 323] on button "Stop Recording" at bounding box center [630, 326] width 311 height 25
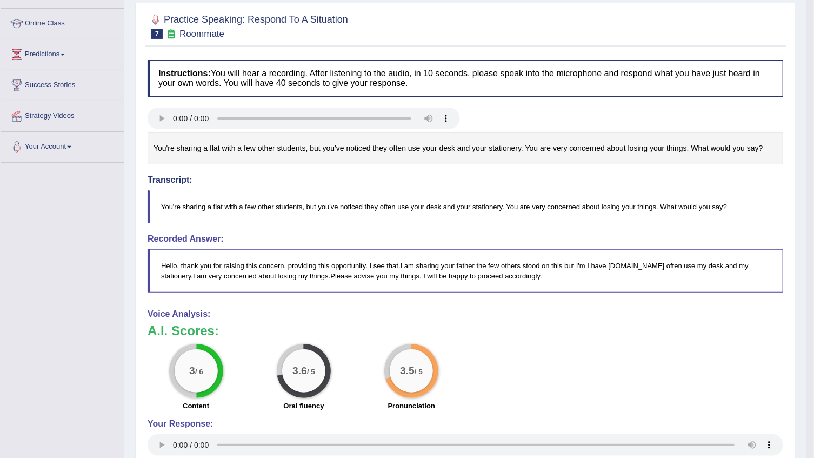
scroll to position [49, 0]
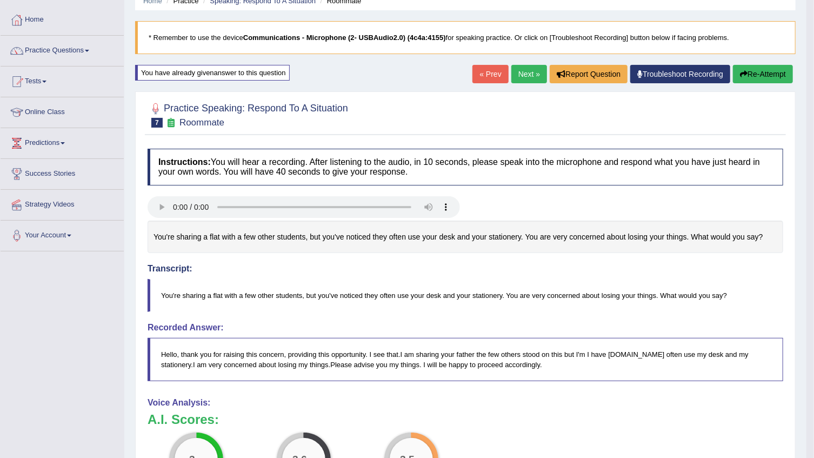
click at [526, 69] on link "Next »" at bounding box center [530, 74] width 36 height 18
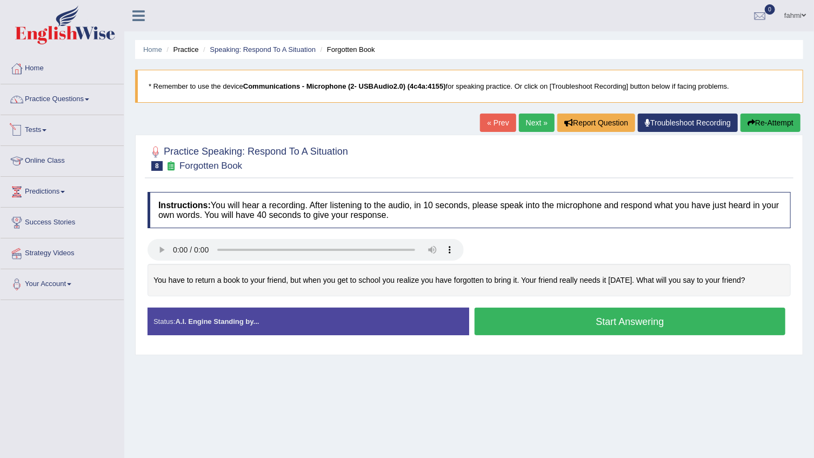
click at [29, 131] on link "Tests" at bounding box center [62, 128] width 123 height 27
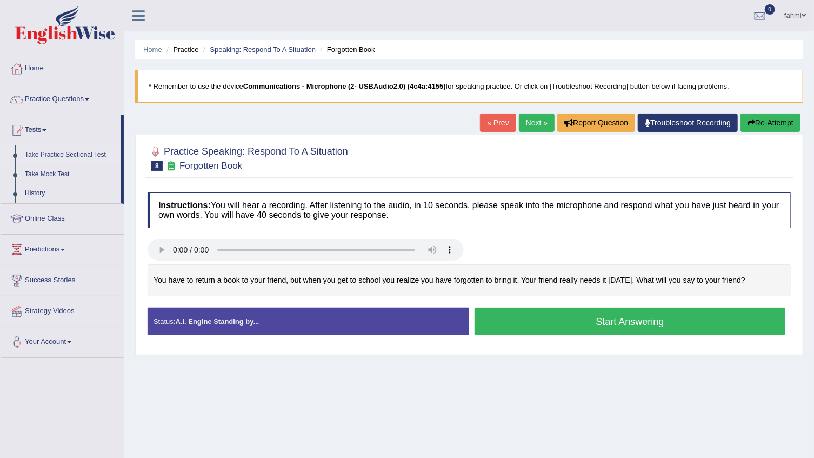
click at [41, 154] on link "Take Practice Sectional Test" at bounding box center [70, 154] width 101 height 19
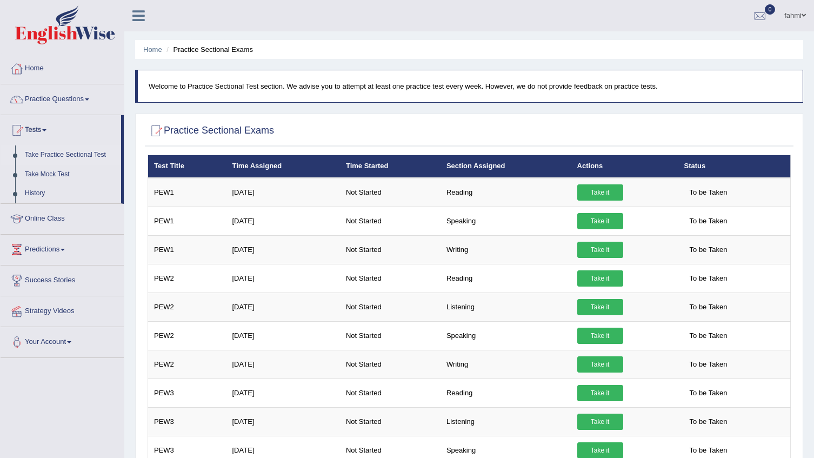
click at [585, 214] on link "Take it" at bounding box center [601, 221] width 46 height 16
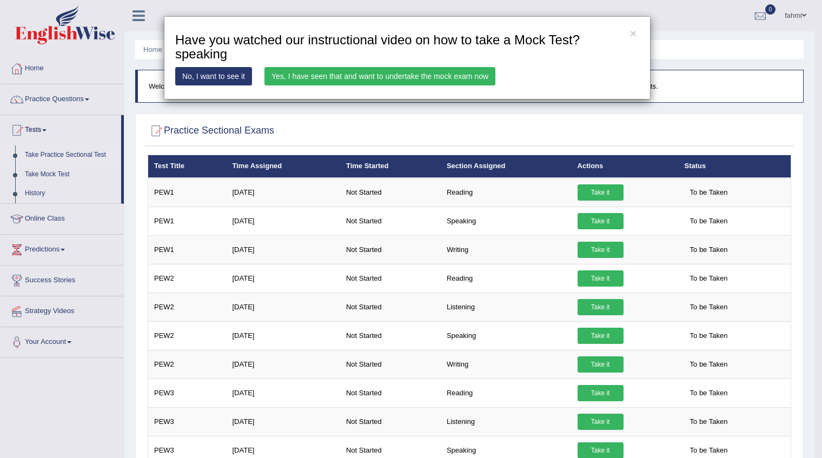
click at [445, 71] on link "Yes, I have seen that and want to undertake the mock exam now" at bounding box center [379, 76] width 231 height 18
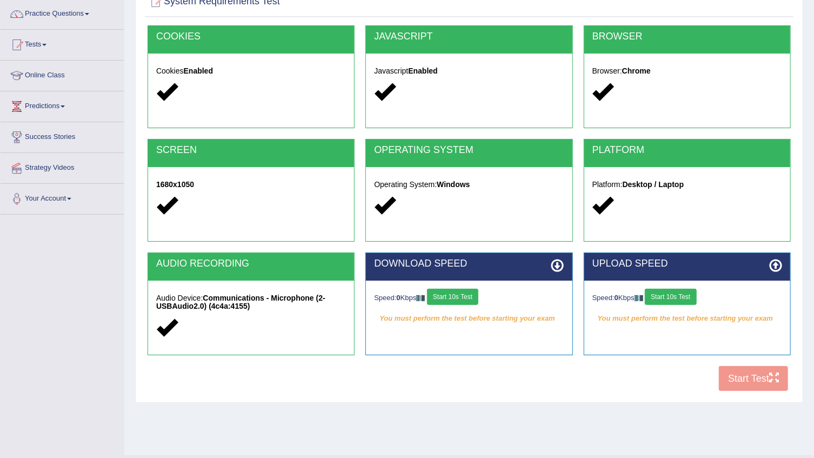
scroll to position [98, 0]
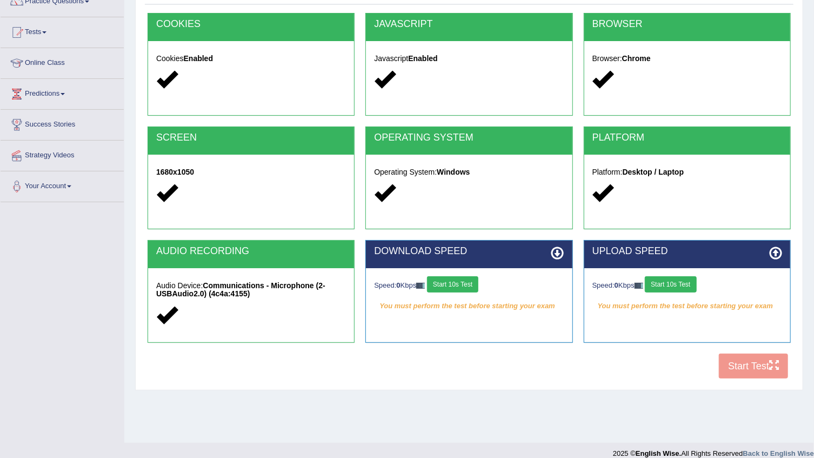
drag, startPoint x: 476, startPoint y: 270, endPoint x: 481, endPoint y: 269, distance: 5.5
click at [481, 269] on div "Speed: 0 Kbps Start 10s Test You must perform the test before starting your exa…" at bounding box center [469, 295] width 206 height 54
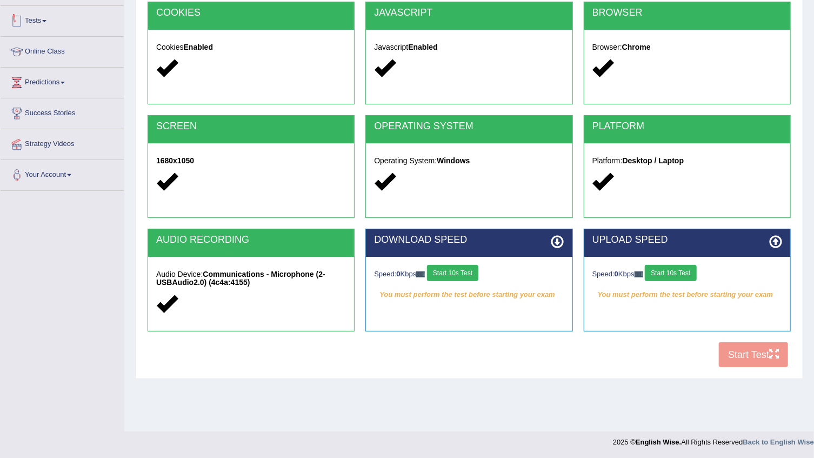
scroll to position [60, 0]
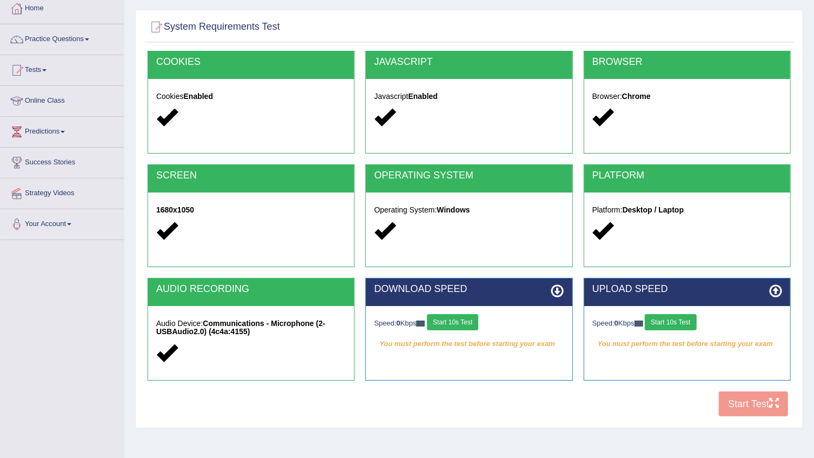
click at [456, 86] on div "Javascript Enabled" at bounding box center [469, 108] width 206 height 59
click at [455, 67] on h2 "JAVASCRIPT" at bounding box center [469, 62] width 190 height 11
click at [335, 53] on div "COOKIES" at bounding box center [251, 65] width 206 height 28
click at [432, 97] on strong "Enabled" at bounding box center [422, 96] width 29 height 9
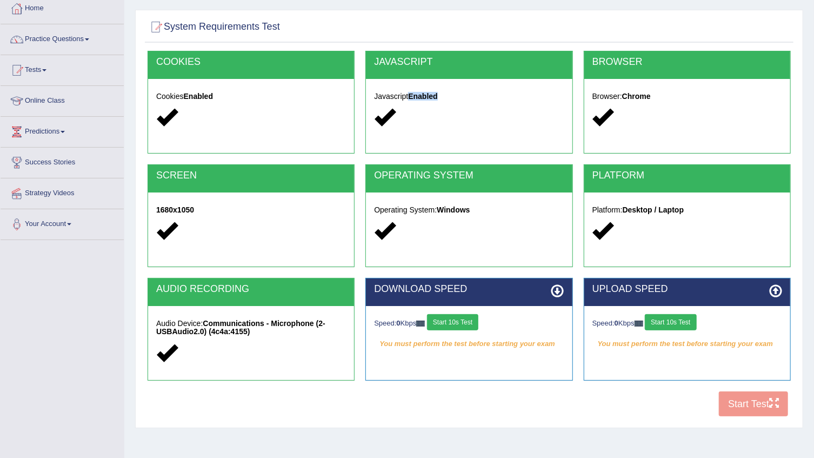
click at [432, 97] on strong "Enabled" at bounding box center [422, 96] width 29 height 9
click at [38, 34] on link "Practice Questions" at bounding box center [62, 37] width 123 height 27
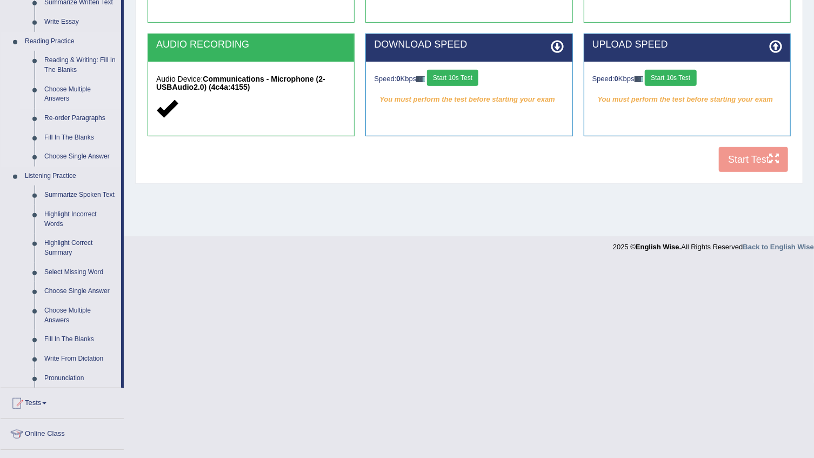
scroll to position [306, 0]
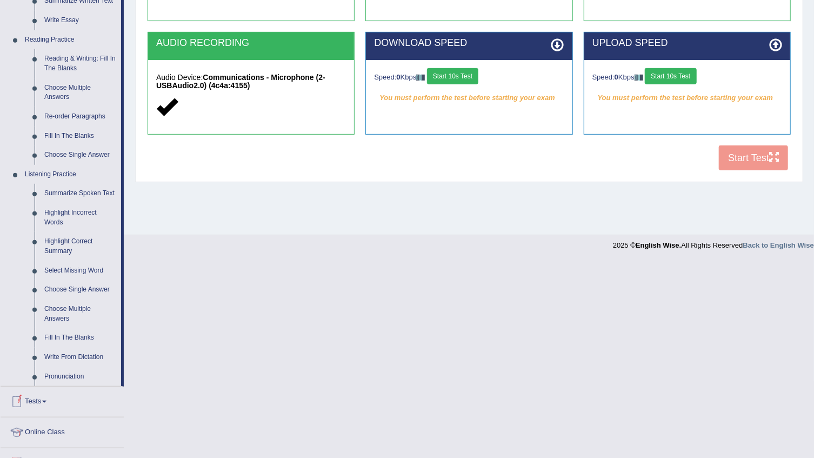
click at [28, 406] on link "Tests" at bounding box center [62, 400] width 123 height 27
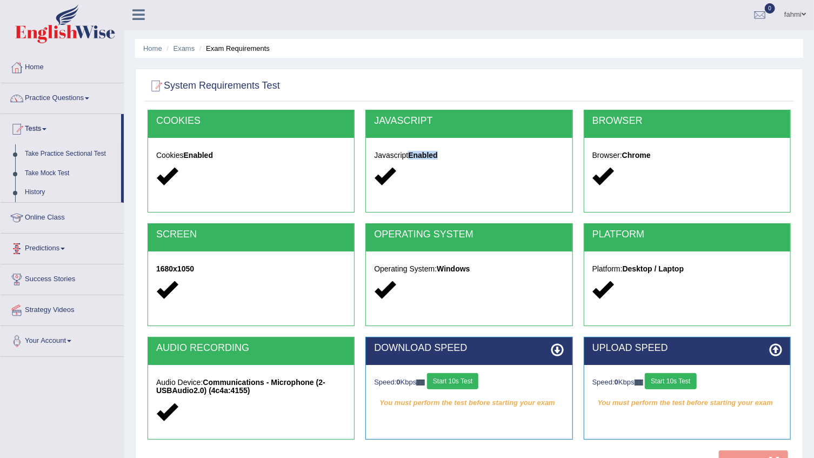
scroll to position [0, 0]
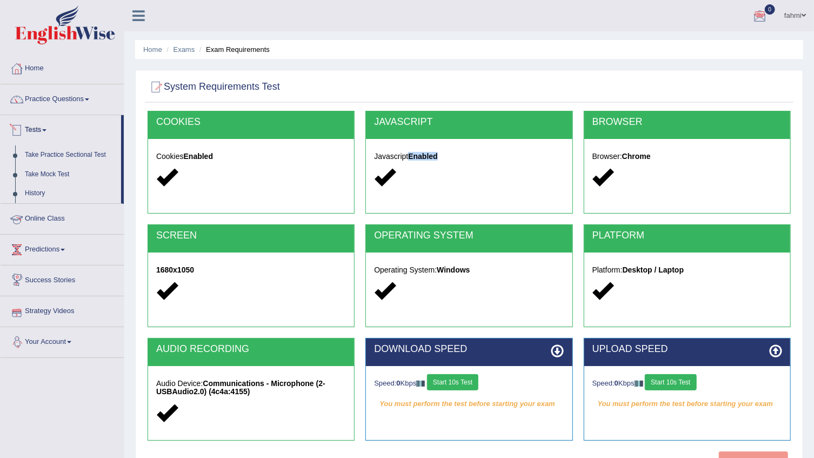
click at [38, 130] on link "Tests" at bounding box center [61, 128] width 121 height 27
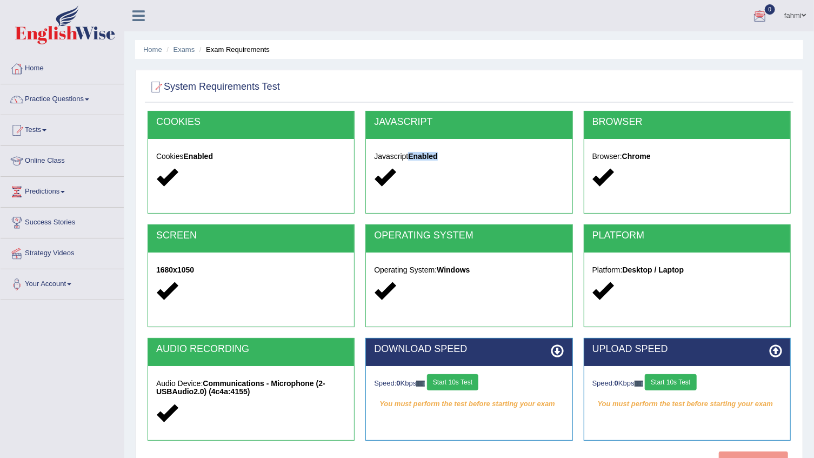
click at [41, 129] on link "Tests" at bounding box center [62, 128] width 123 height 27
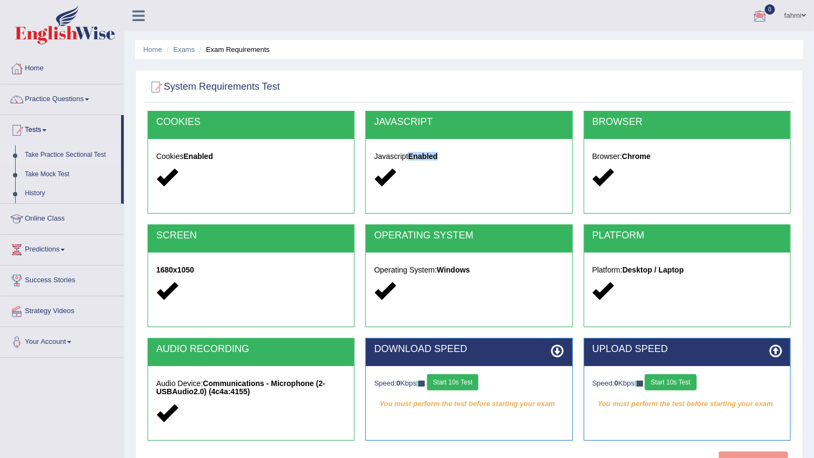
click at [71, 153] on link "Take Practice Sectional Test" at bounding box center [70, 154] width 101 height 19
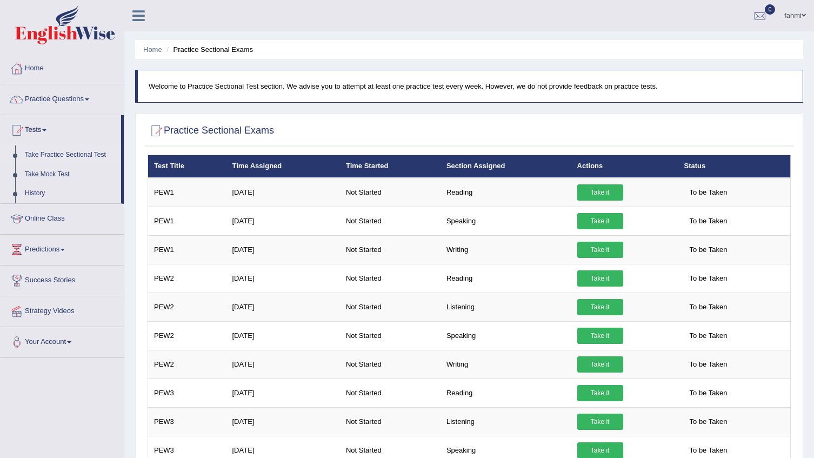
click at [587, 217] on link "Take it" at bounding box center [601, 221] width 46 height 16
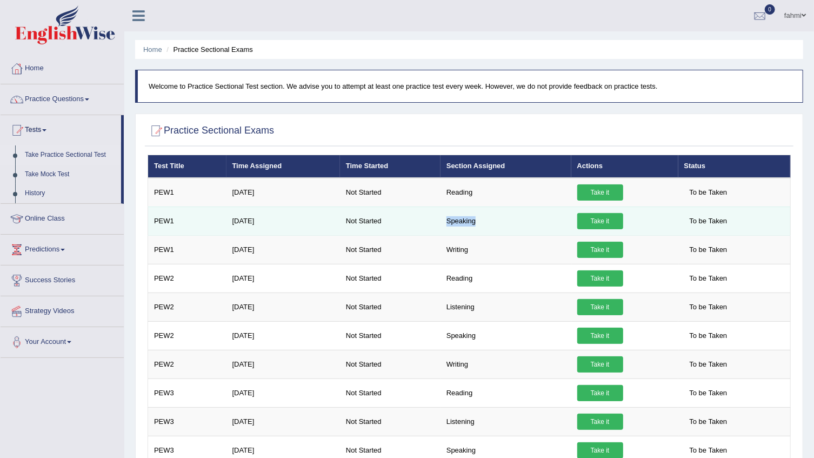
click at [607, 221] on link "Take it" at bounding box center [601, 221] width 46 height 16
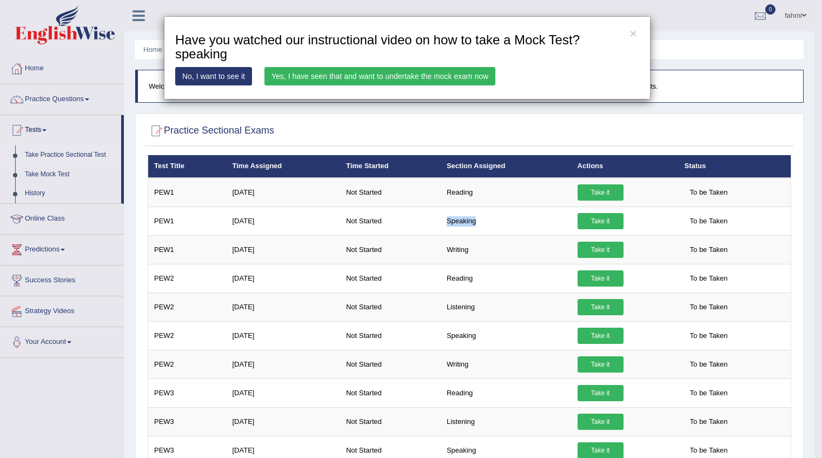
click at [223, 79] on link "No, I want to see it" at bounding box center [213, 76] width 77 height 18
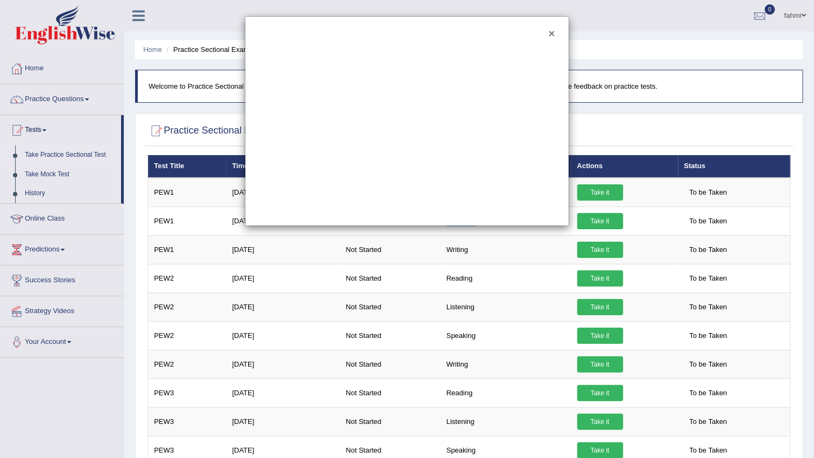
click at [555, 31] on button "×" at bounding box center [552, 33] width 6 height 11
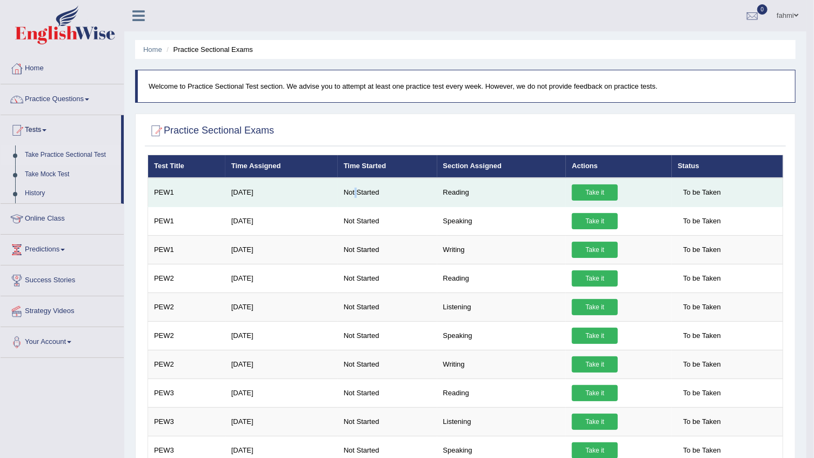
click at [356, 196] on td "Not Started" at bounding box center [388, 192] width 100 height 29
click at [601, 191] on link "Take it" at bounding box center [595, 192] width 46 height 16
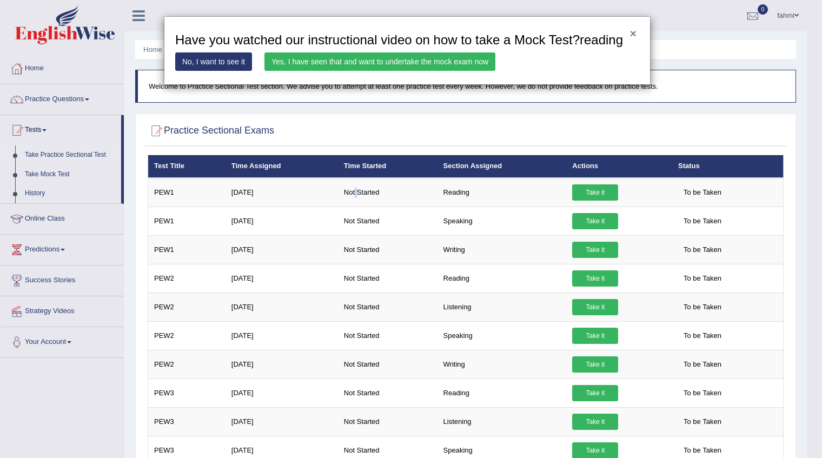
click at [632, 37] on button "×" at bounding box center [633, 33] width 6 height 11
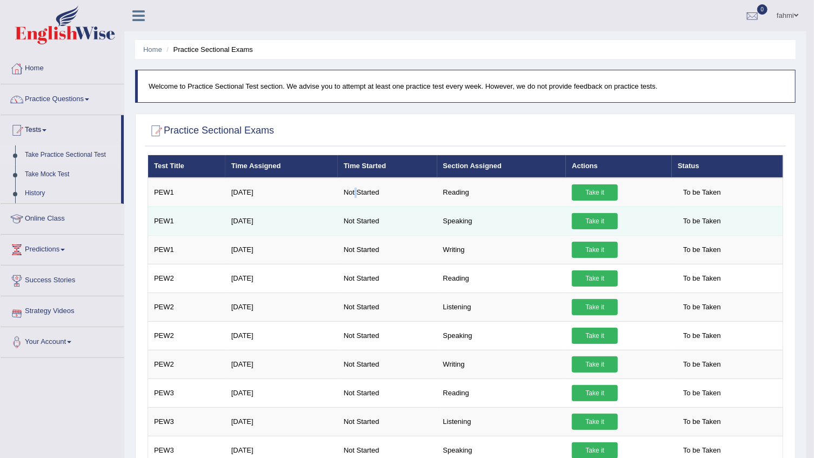
click at [587, 227] on link "Take it" at bounding box center [595, 221] width 46 height 16
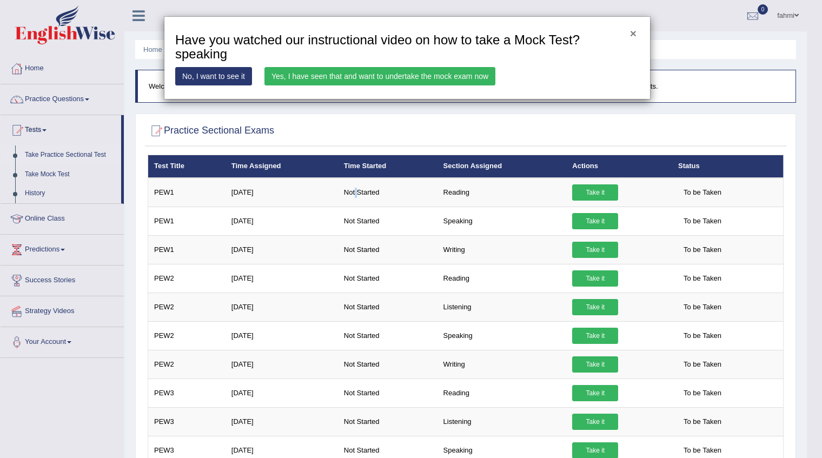
click at [636, 31] on button "×" at bounding box center [633, 33] width 6 height 11
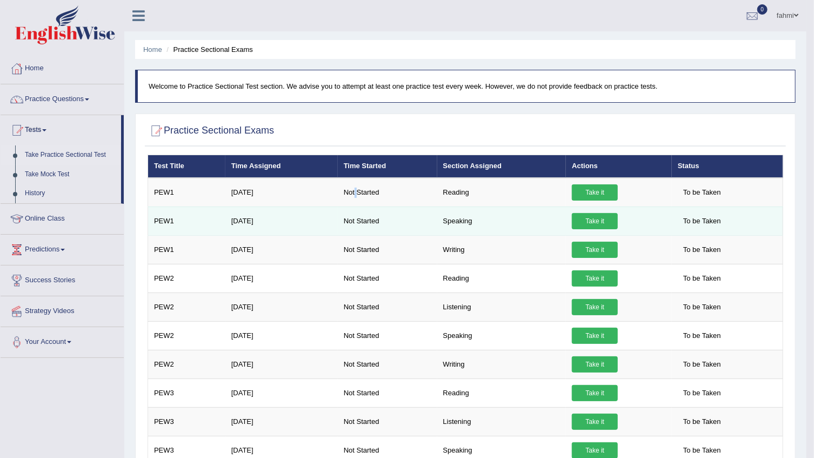
click at [587, 219] on link "Take it" at bounding box center [595, 221] width 46 height 16
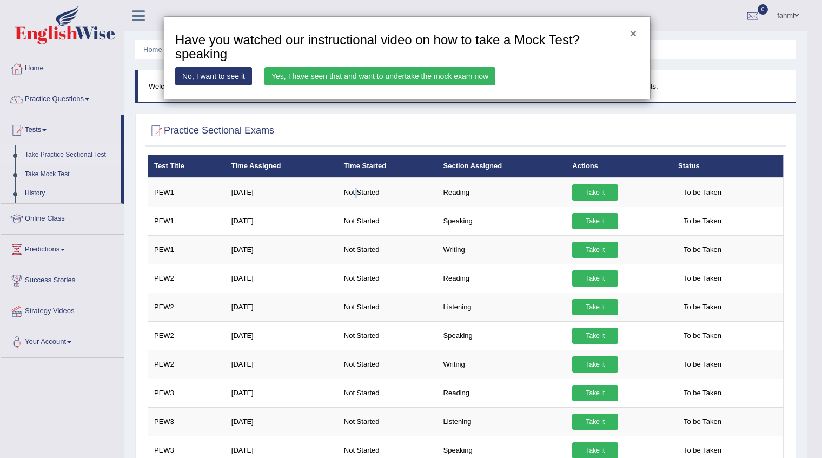
click at [635, 32] on button "×" at bounding box center [633, 33] width 6 height 11
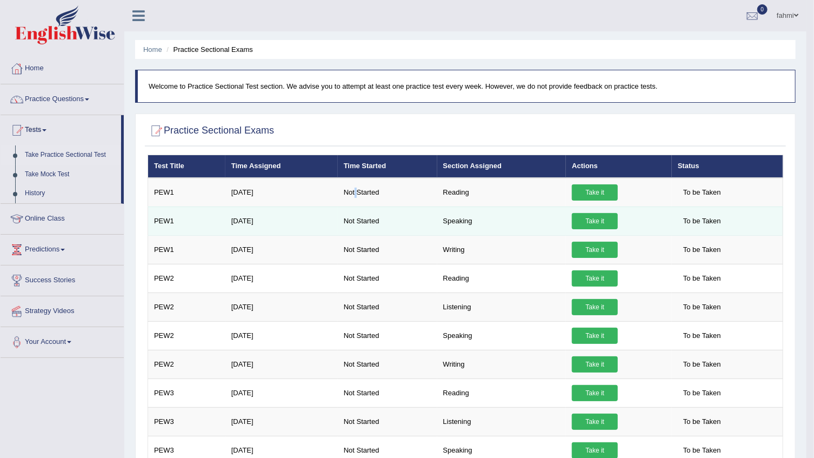
click at [582, 217] on link "Take it" at bounding box center [595, 221] width 46 height 16
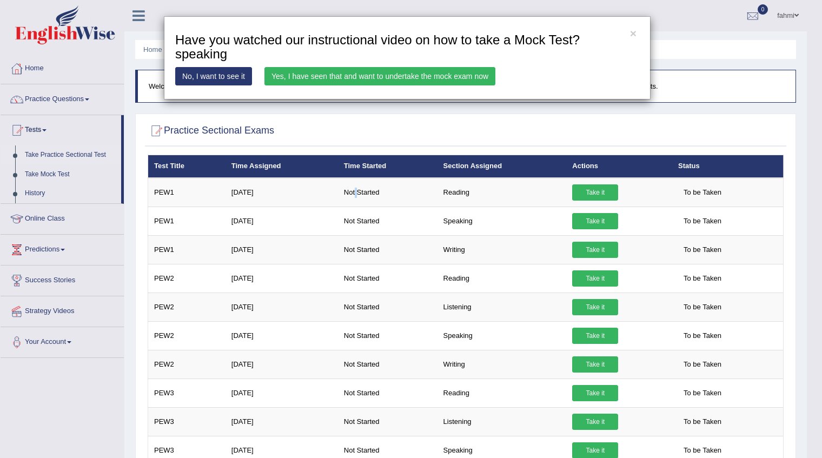
click at [422, 80] on link "Yes, I have seen that and want to undertake the mock exam now" at bounding box center [379, 76] width 231 height 18
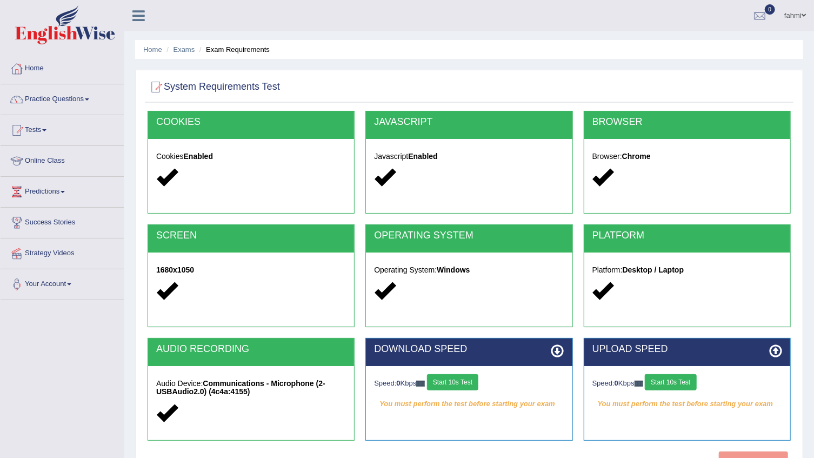
click at [454, 387] on button "Start 10s Test" at bounding box center [452, 382] width 51 height 16
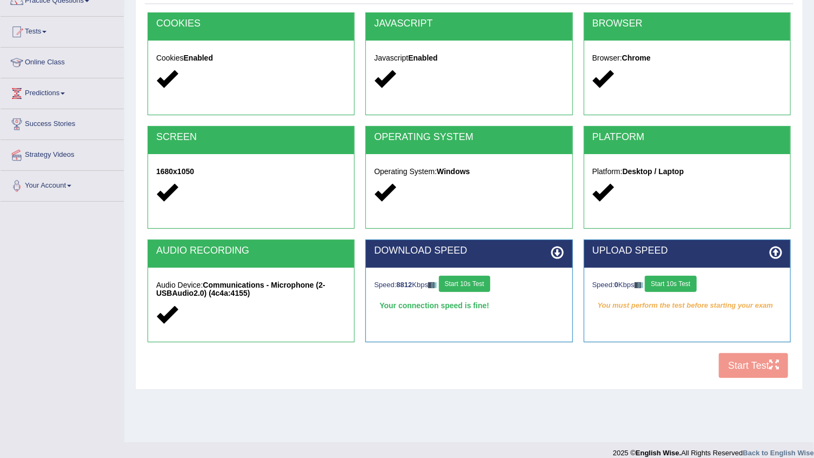
scroll to position [109, 0]
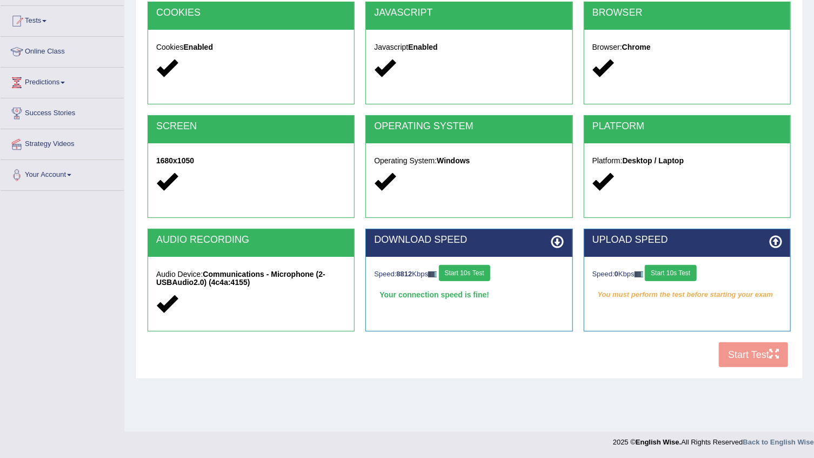
click at [671, 276] on button "Start 10s Test" at bounding box center [670, 273] width 51 height 16
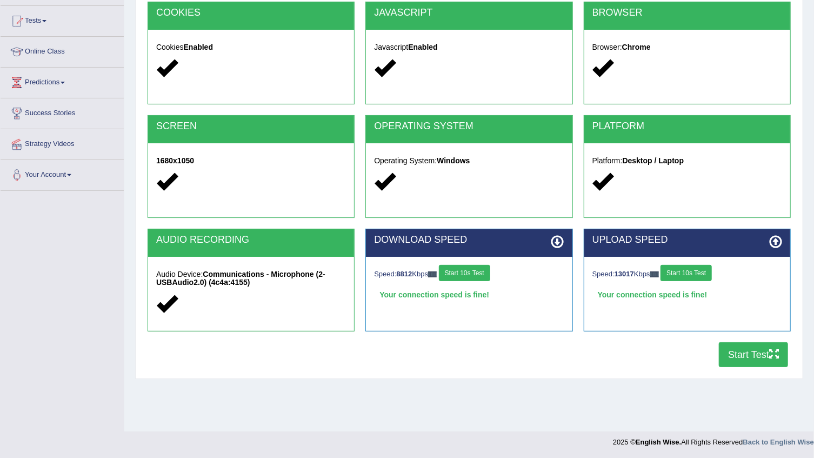
click at [741, 360] on button "Start Test" at bounding box center [753, 354] width 69 height 25
